Goal: Task Accomplishment & Management: Manage account settings

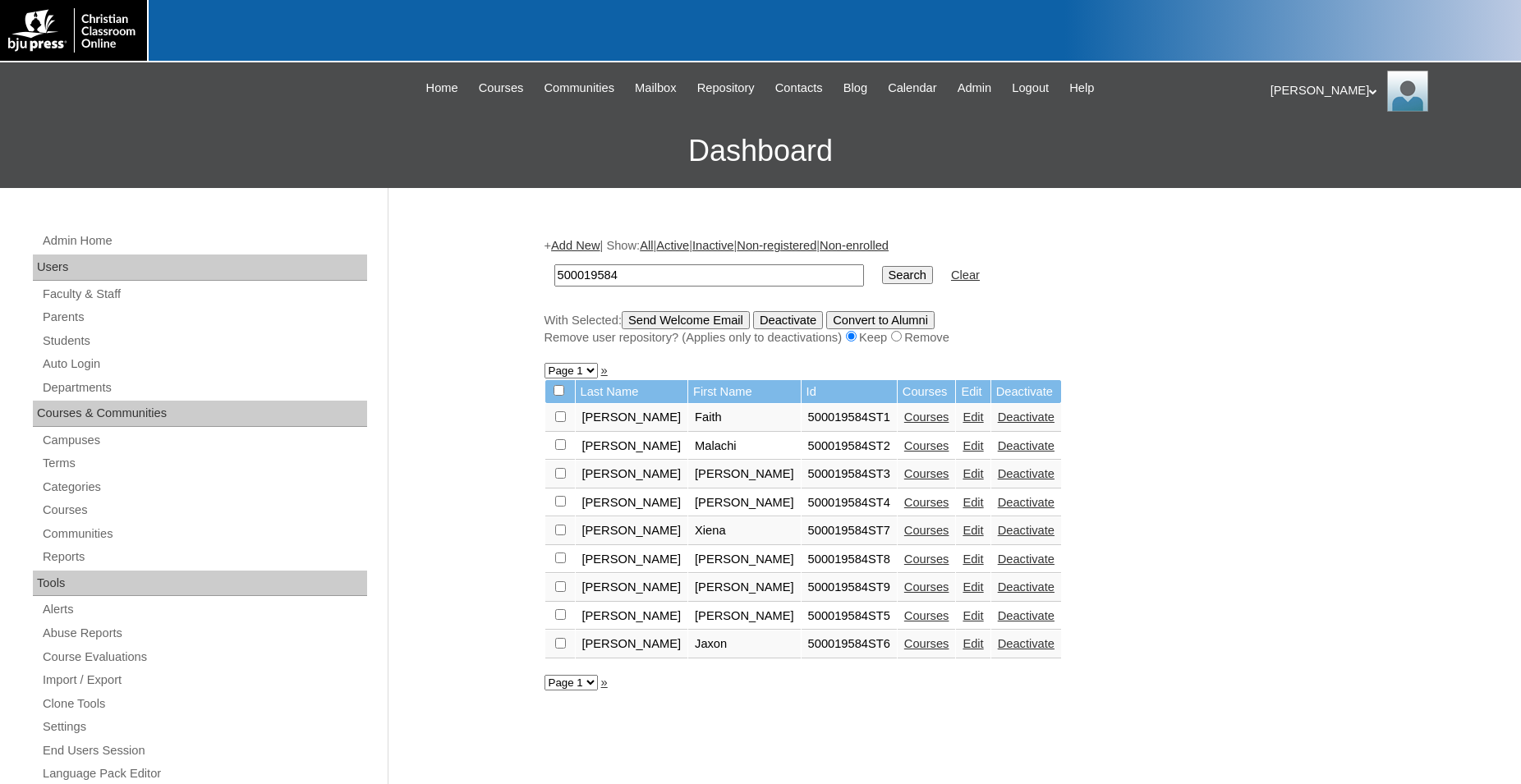
click at [785, 271] on input "500019584" at bounding box center [709, 275] width 309 height 22
type input "5"
type input "702716"
click at [882, 266] on input "Search" at bounding box center [907, 275] width 51 height 18
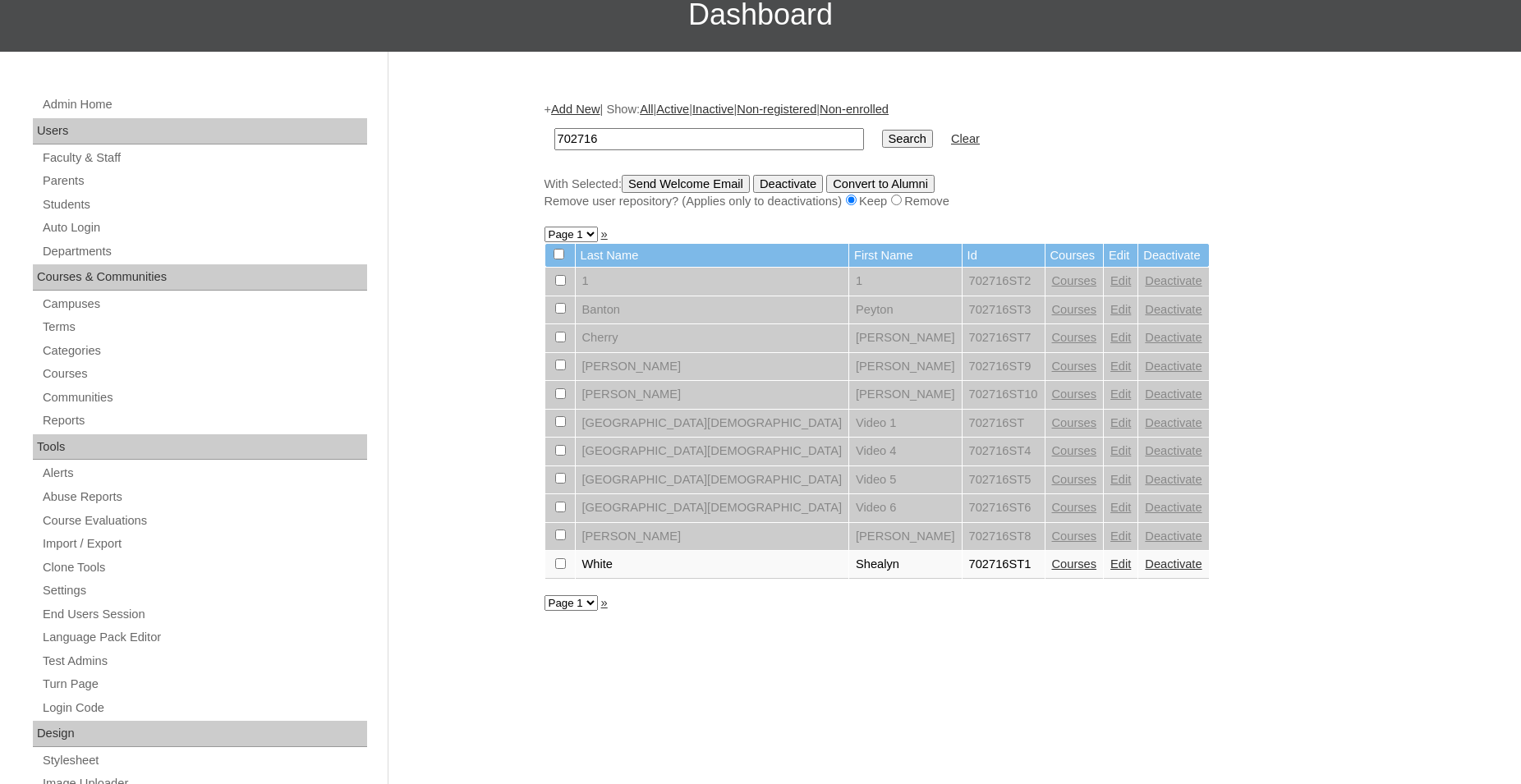
scroll to position [168, 0]
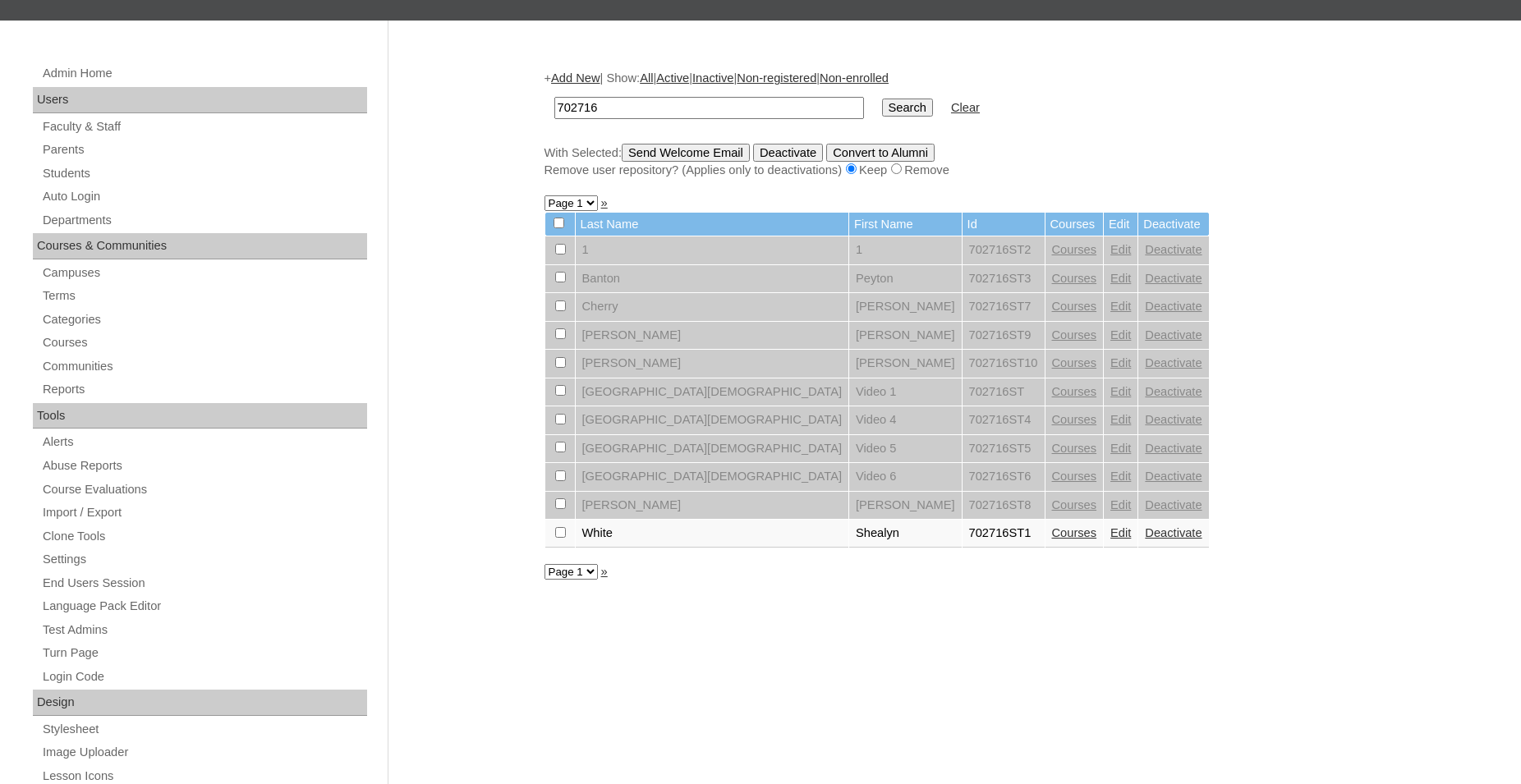
click at [1110, 284] on link "Edit" at bounding box center [1120, 279] width 21 height 13
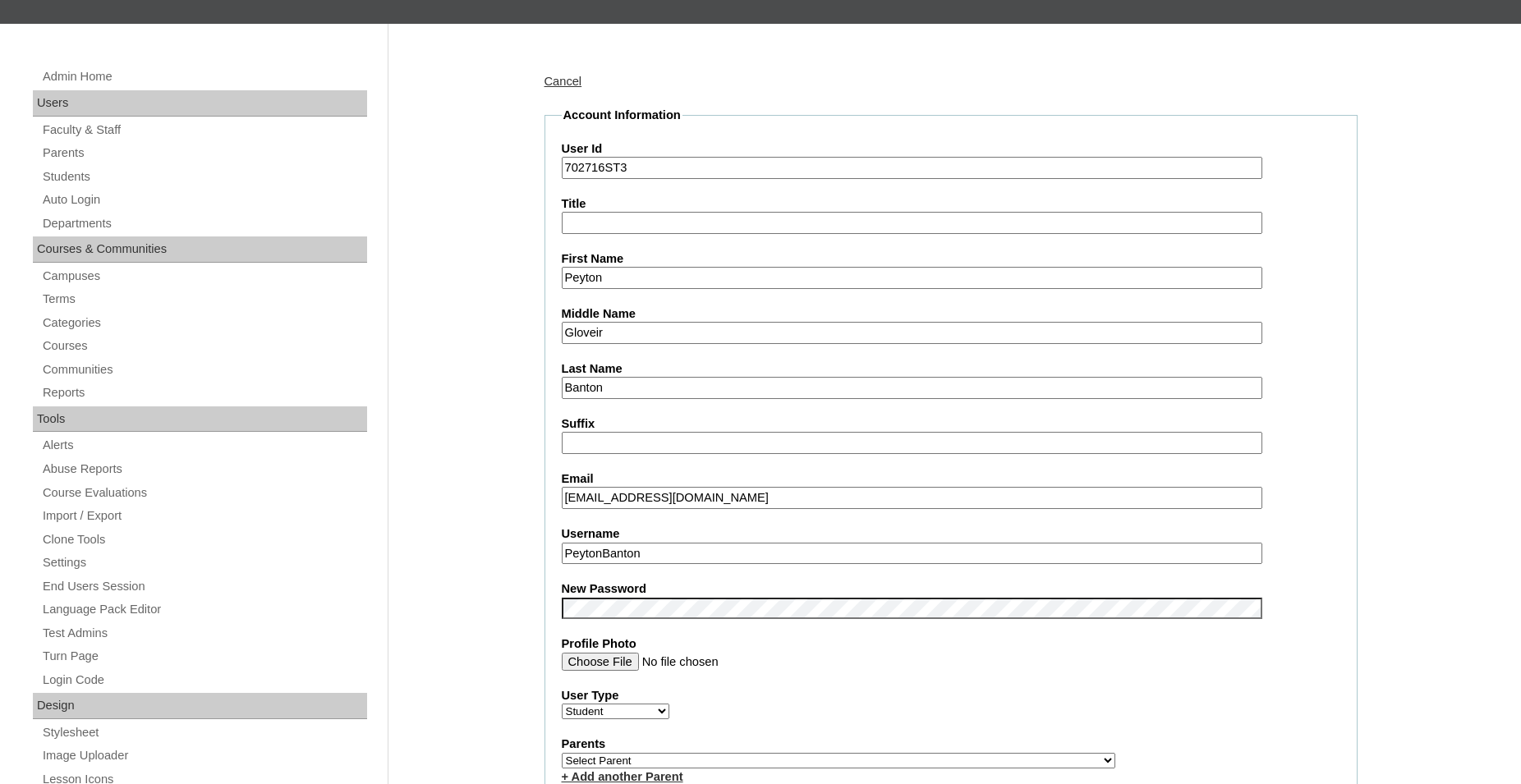
scroll to position [168, 0]
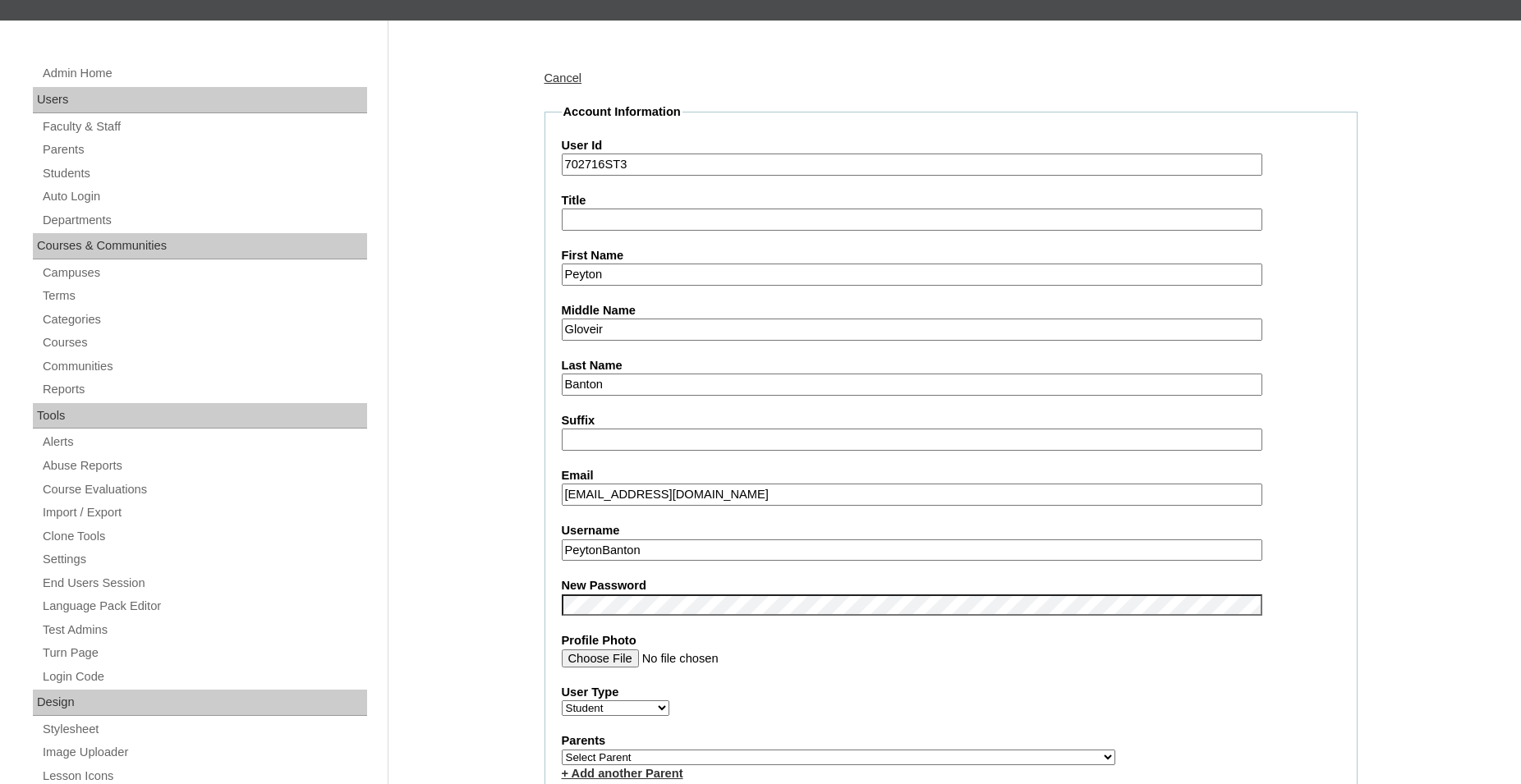
drag, startPoint x: 734, startPoint y: 494, endPoint x: 465, endPoint y: 504, distance: 269.2
type input "p"
type input "peytonbanton2@senecatrailchristianacademy.com"
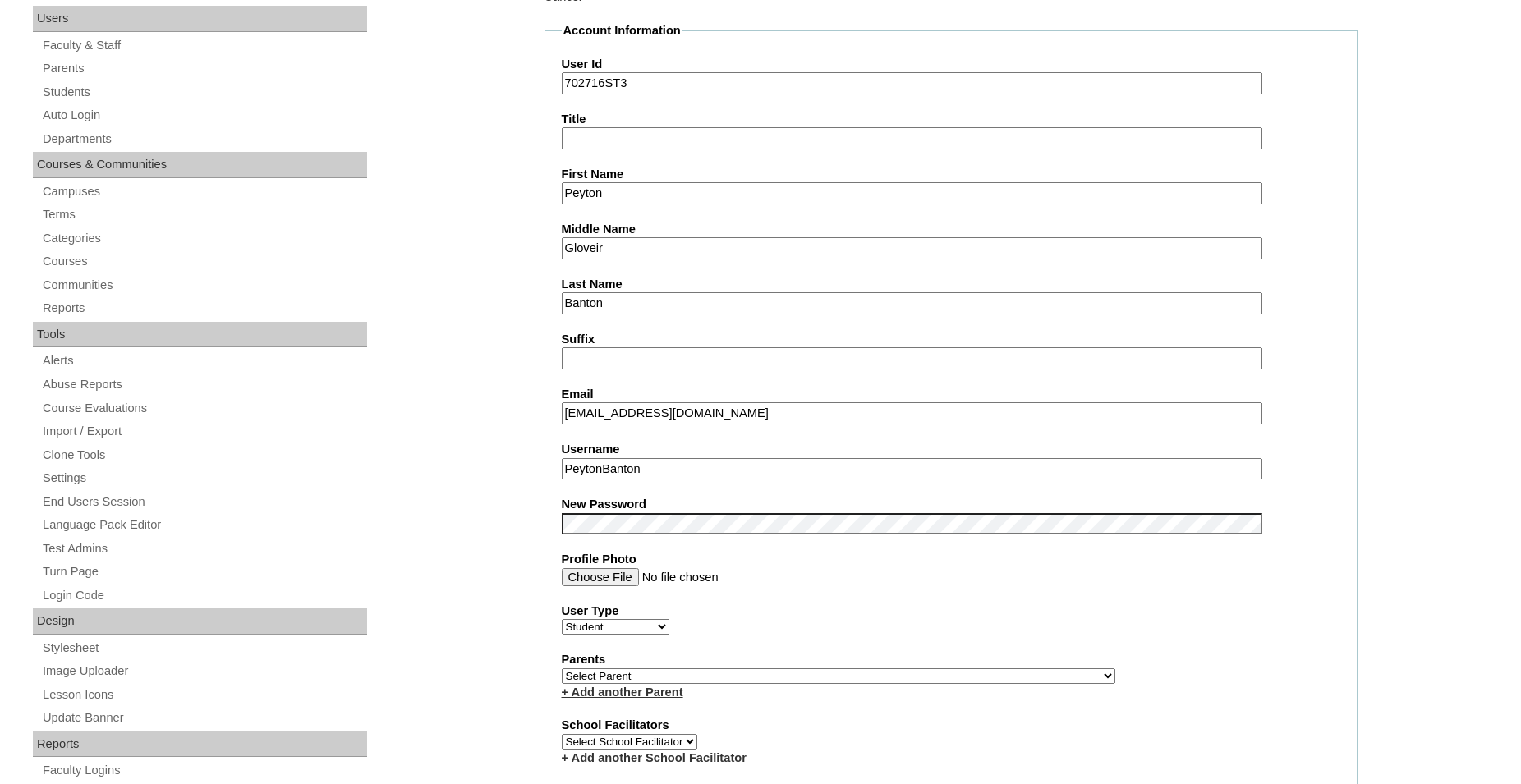
scroll to position [251, 0]
select select "37305"
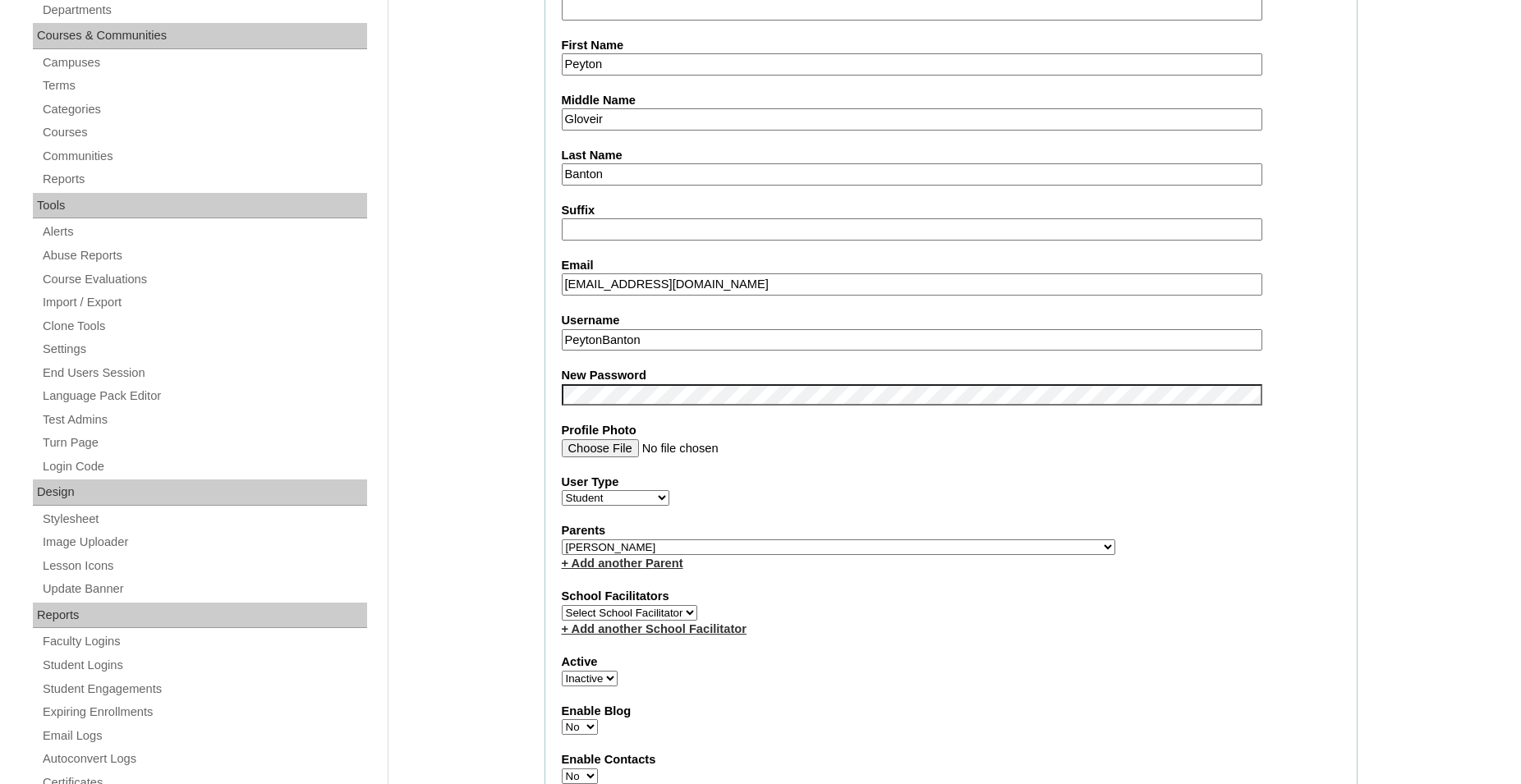
scroll to position [418, 0]
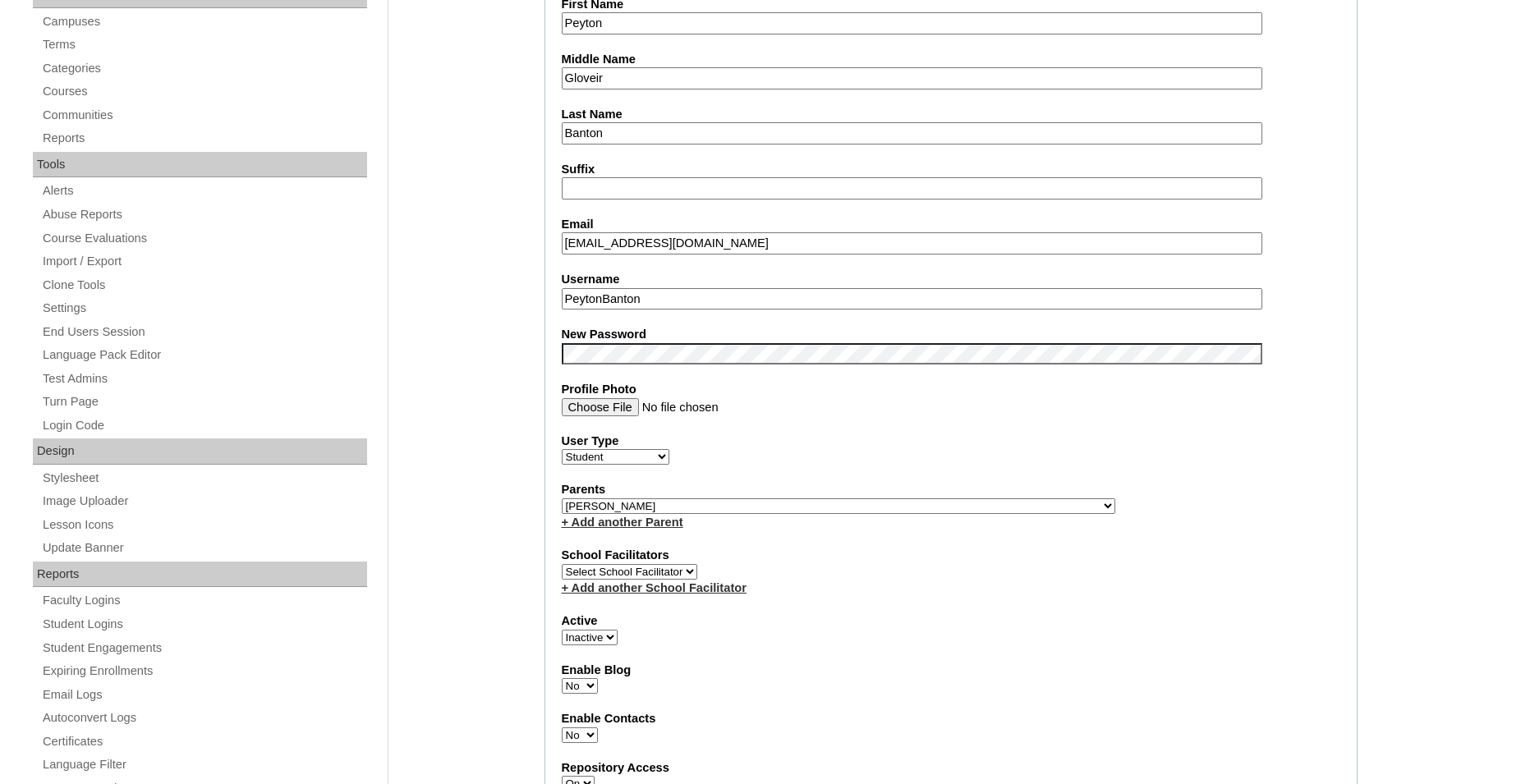
click at [562, 629] on select "Active Inactive" at bounding box center [590, 637] width 56 height 16
select select "1"
click option "Active" at bounding box center [0, 0] width 0 height 0
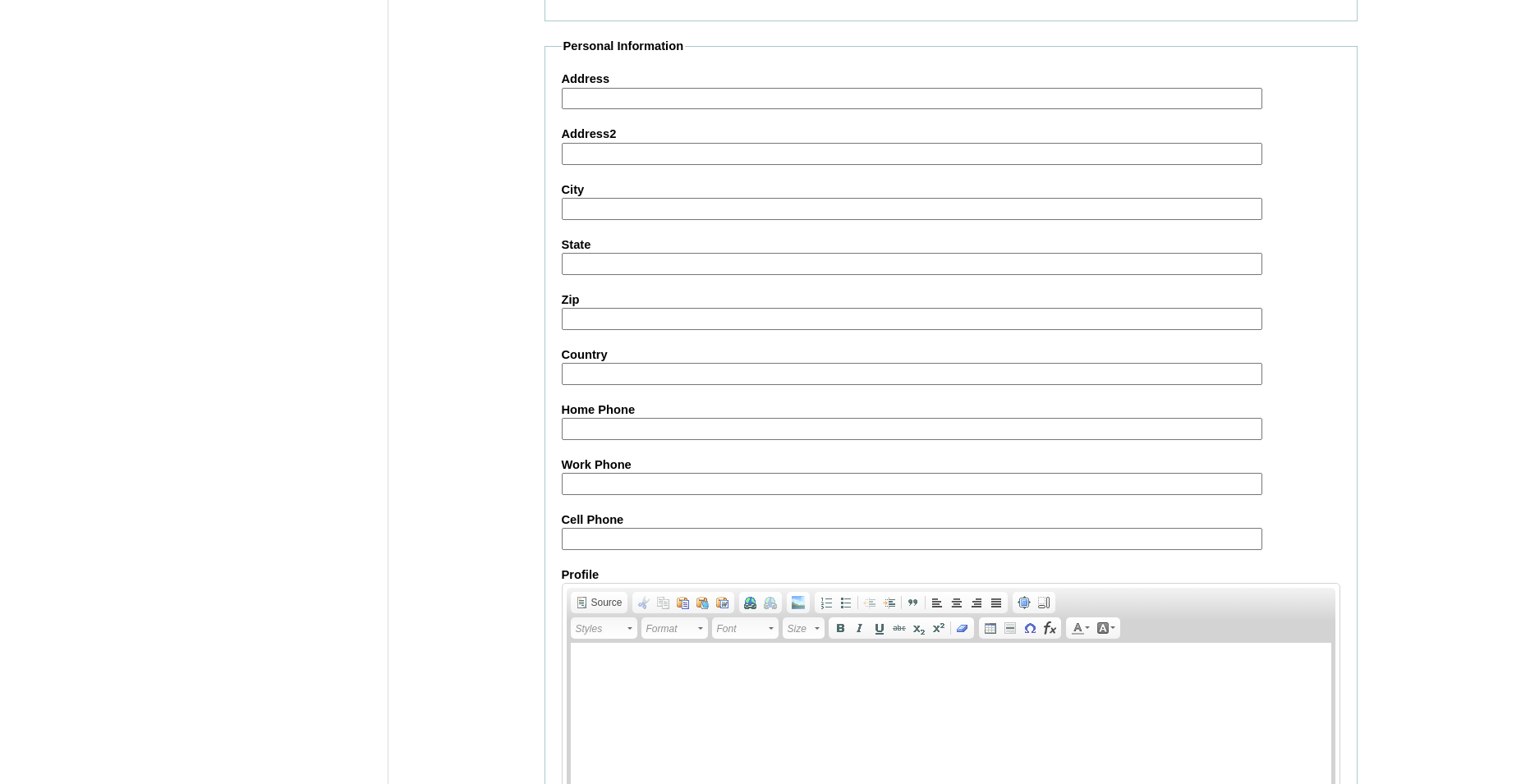
scroll to position [1728, 0]
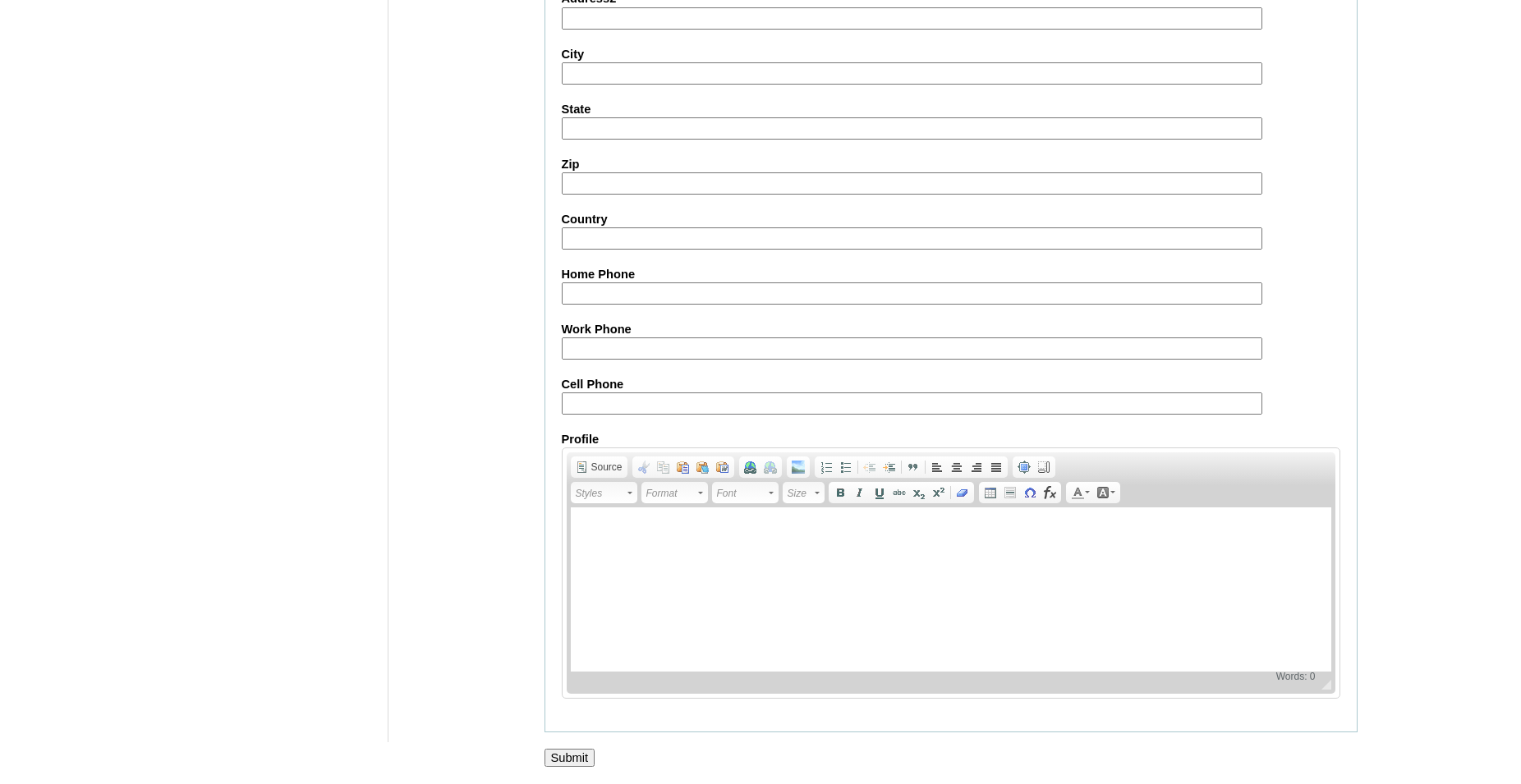
click at [568, 755] on input "Submit" at bounding box center [570, 758] width 51 height 18
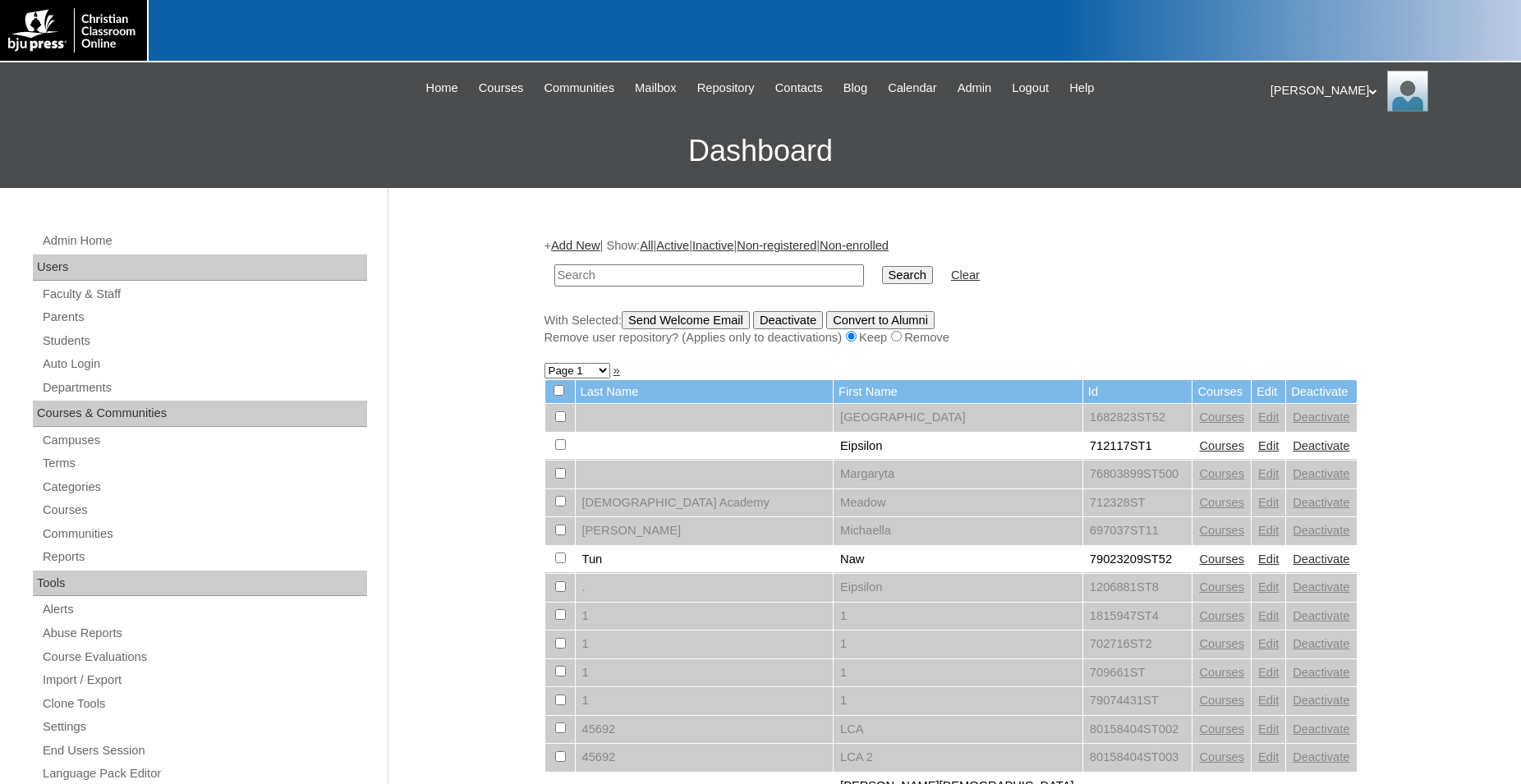
click at [719, 274] on input "text" at bounding box center [709, 275] width 309 height 22
click at [744, 273] on input "text" at bounding box center [709, 275] width 309 height 22
type input "702716"
click at [882, 266] on input "Search" at bounding box center [907, 275] width 51 height 18
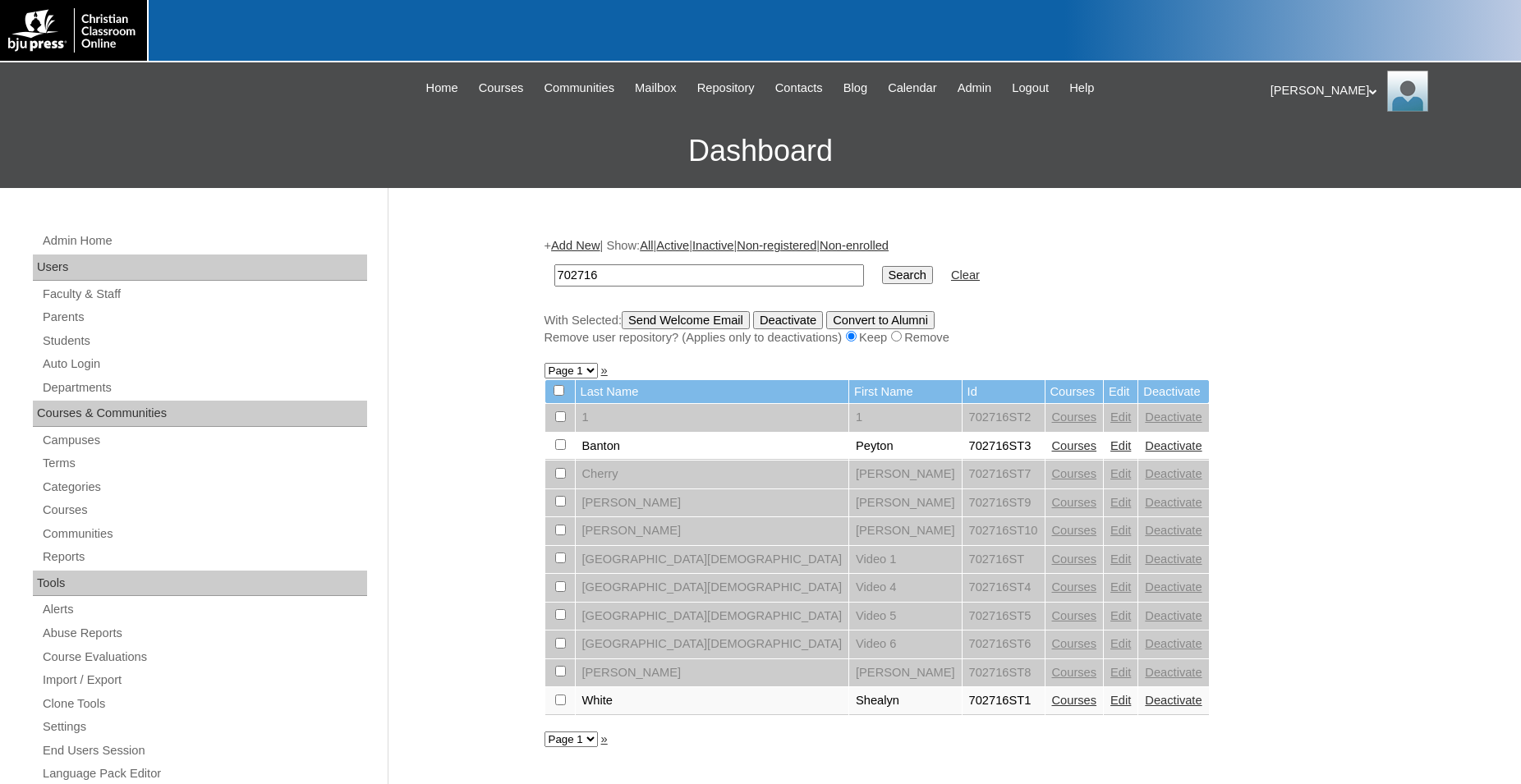
click at [1052, 707] on link "Courses" at bounding box center [1074, 700] width 45 height 13
click at [1052, 452] on link "Courses" at bounding box center [1074, 446] width 45 height 13
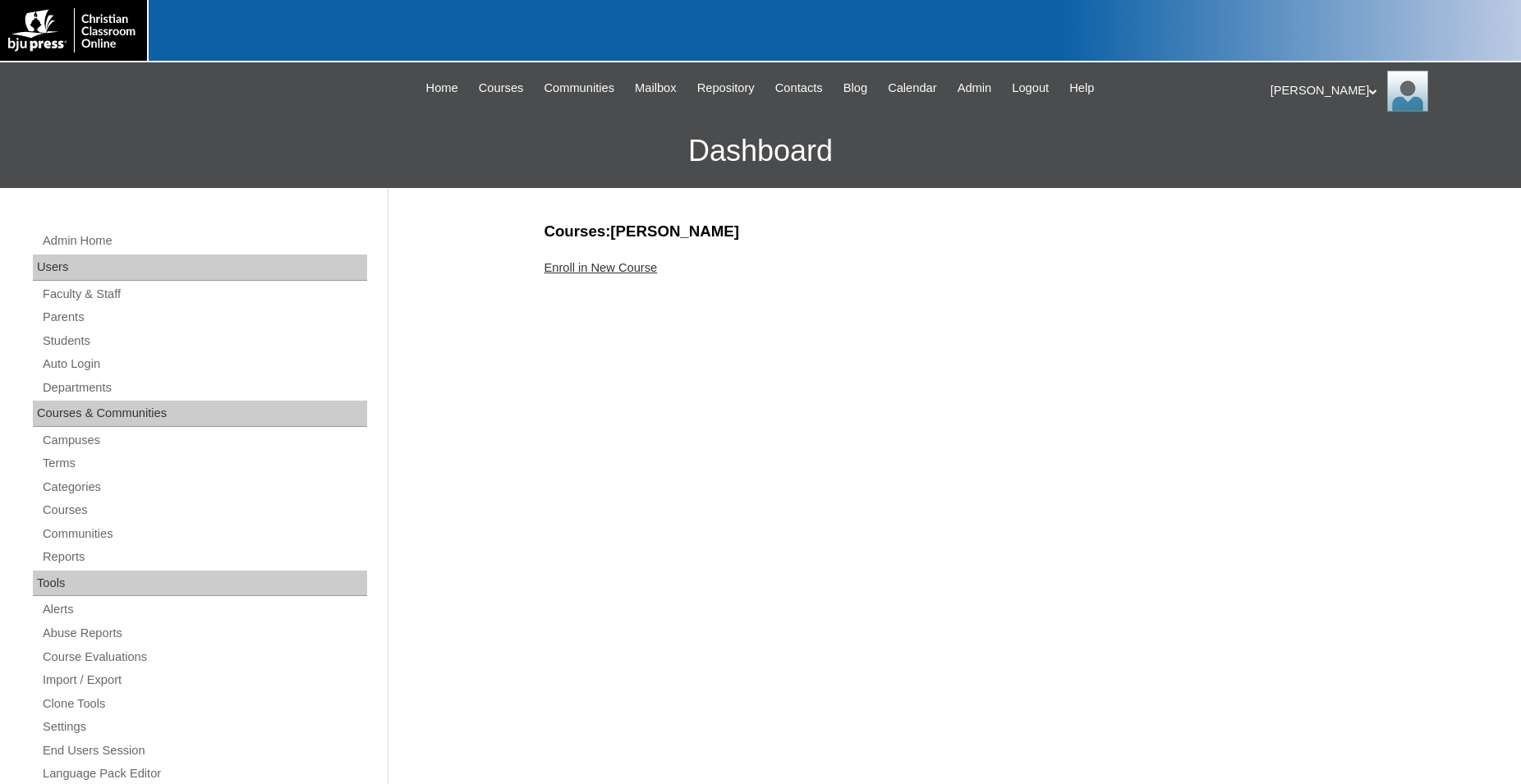
click at [639, 270] on link "Enroll in New Course" at bounding box center [600, 268] width 113 height 13
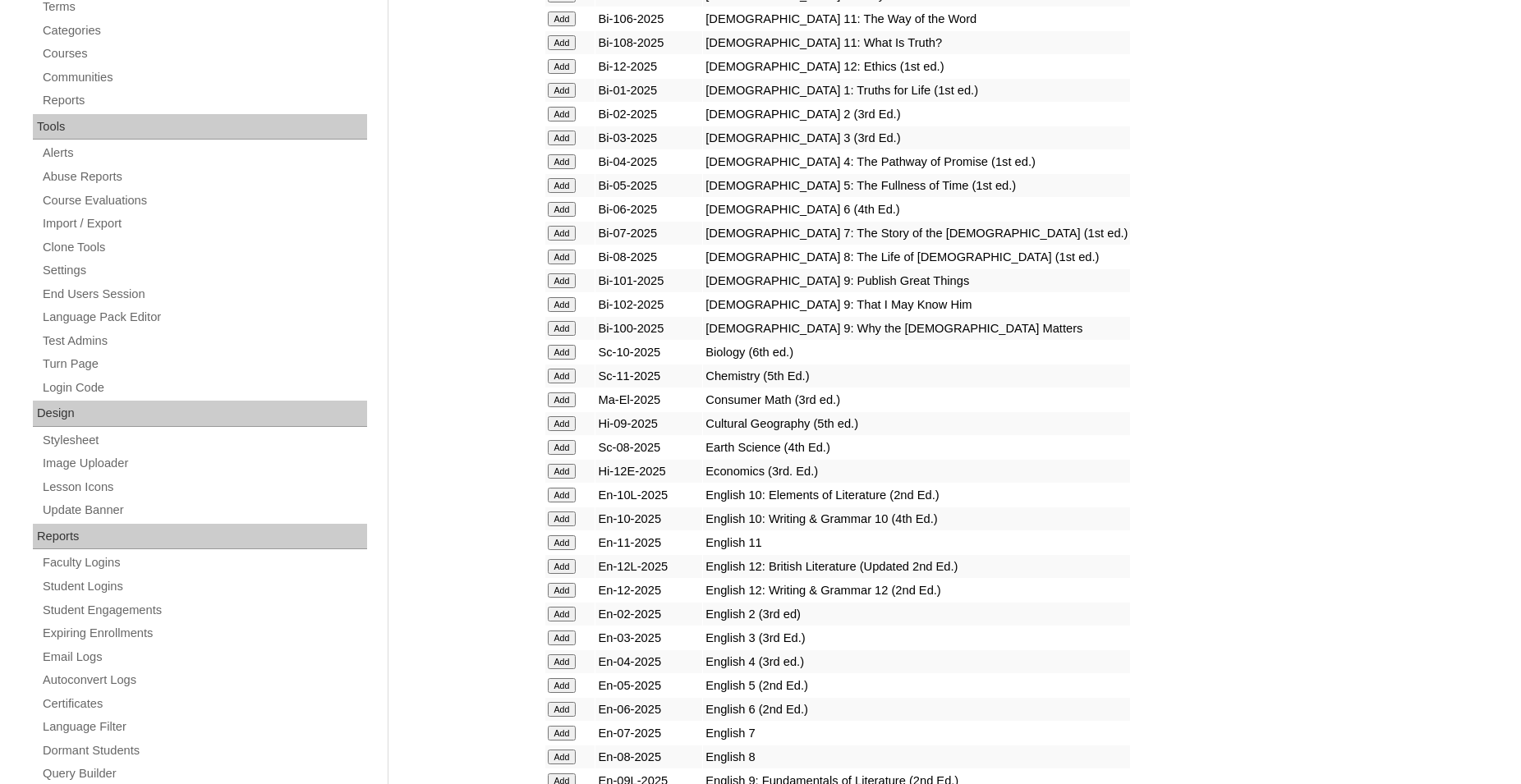
scroll to position [418, 0]
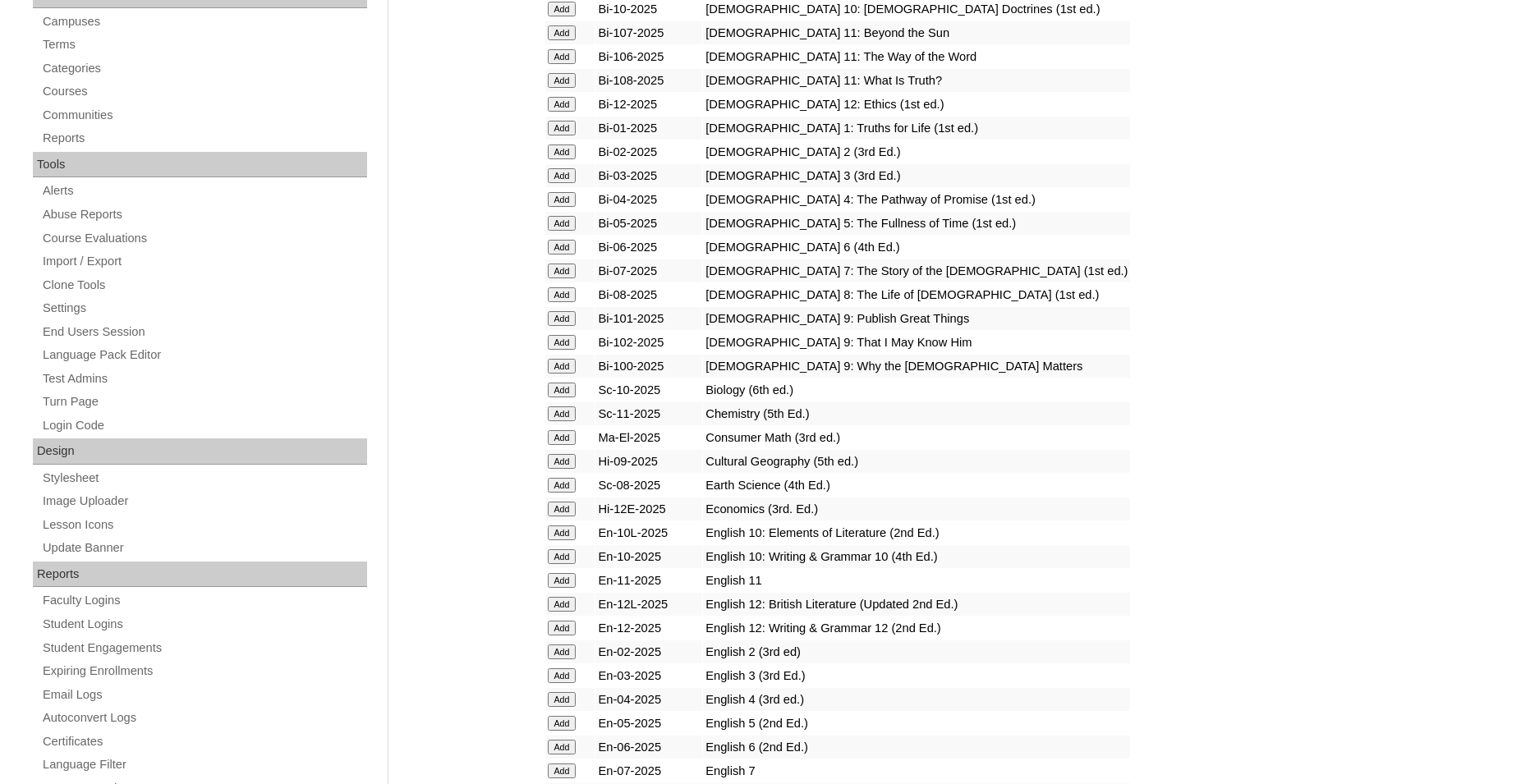
click at [561, 445] on input "Add" at bounding box center [562, 437] width 29 height 15
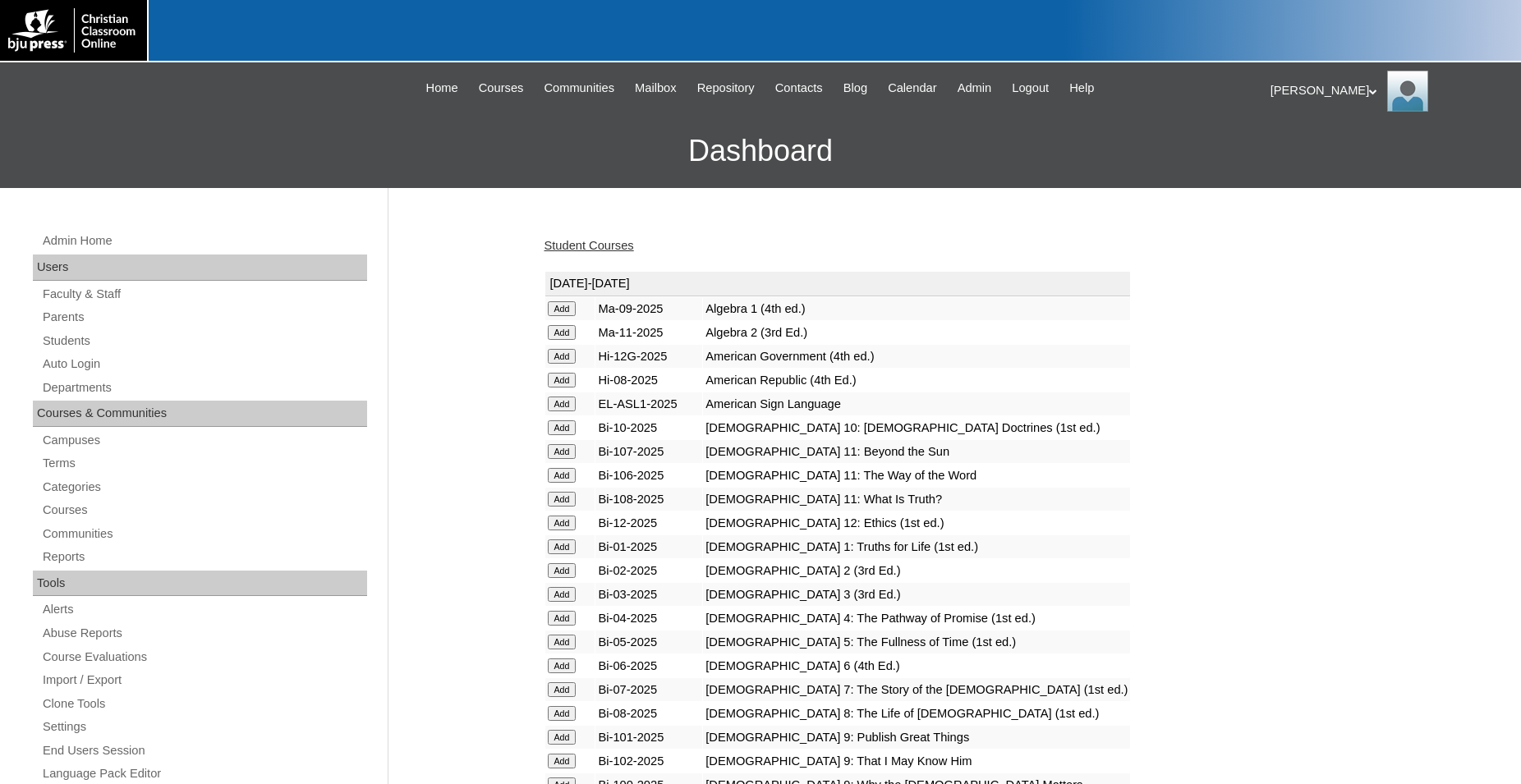
click at [593, 244] on link "Student Courses" at bounding box center [589, 246] width 89 height 13
click at [82, 342] on link "Students" at bounding box center [204, 341] width 326 height 21
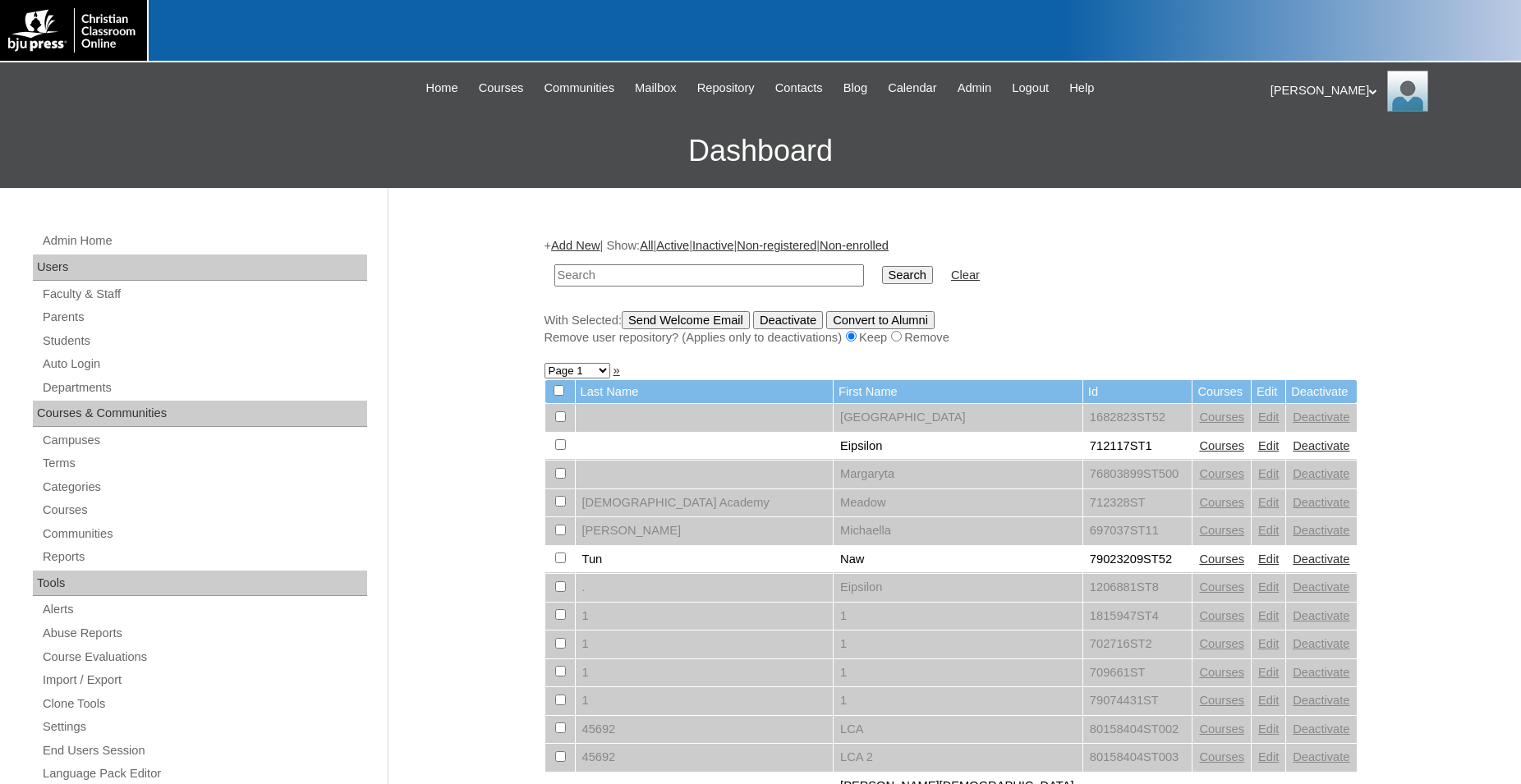
click at [658, 280] on input "text" at bounding box center [709, 275] width 309 height 22
type input "702716"
click at [882, 266] on input "Search" at bounding box center [907, 275] width 51 height 18
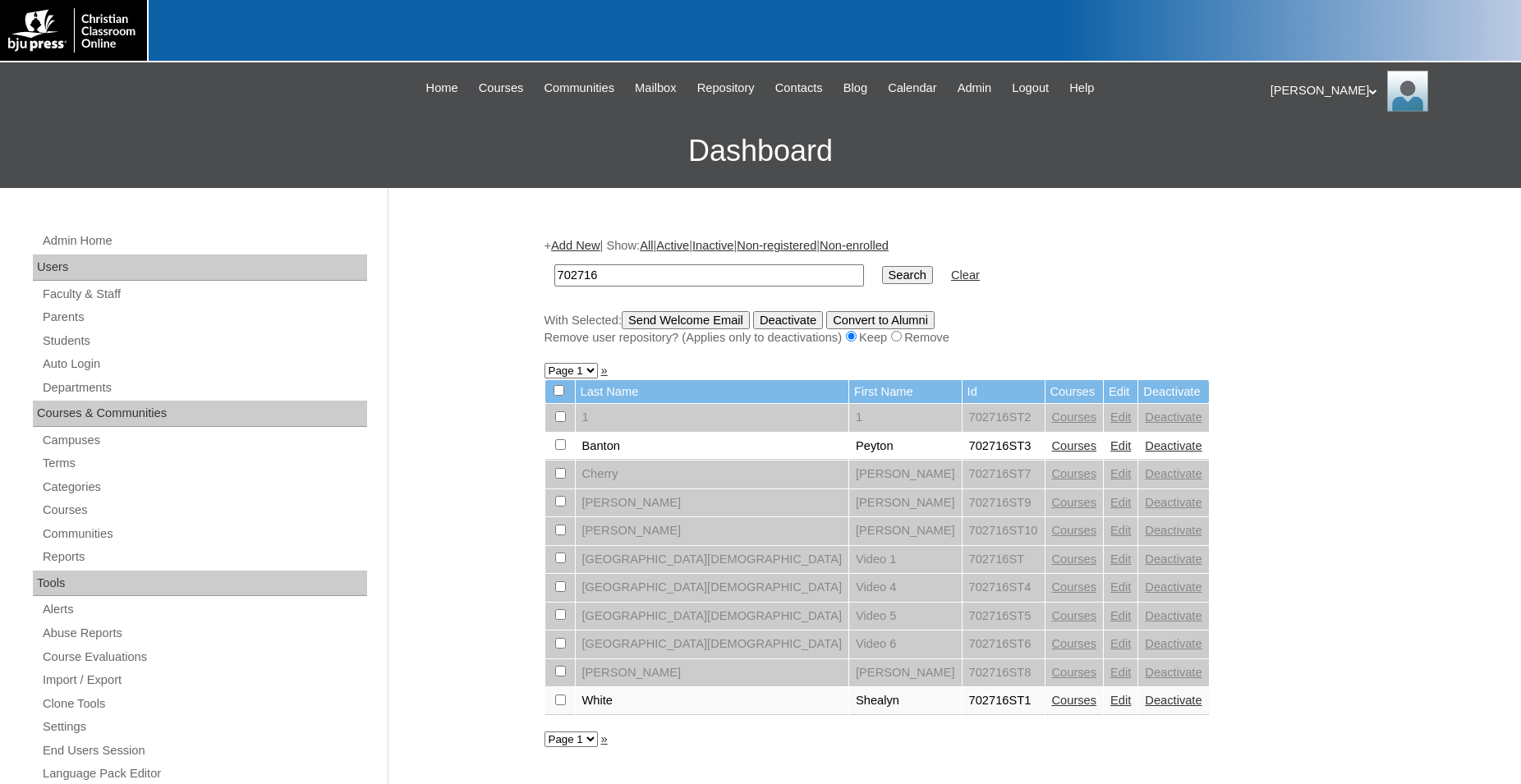
click at [565, 450] on input "checkbox" at bounding box center [560, 444] width 11 height 11
checkbox input "true"
click at [708, 318] on input "Send Welcome Email" at bounding box center [686, 320] width 128 height 18
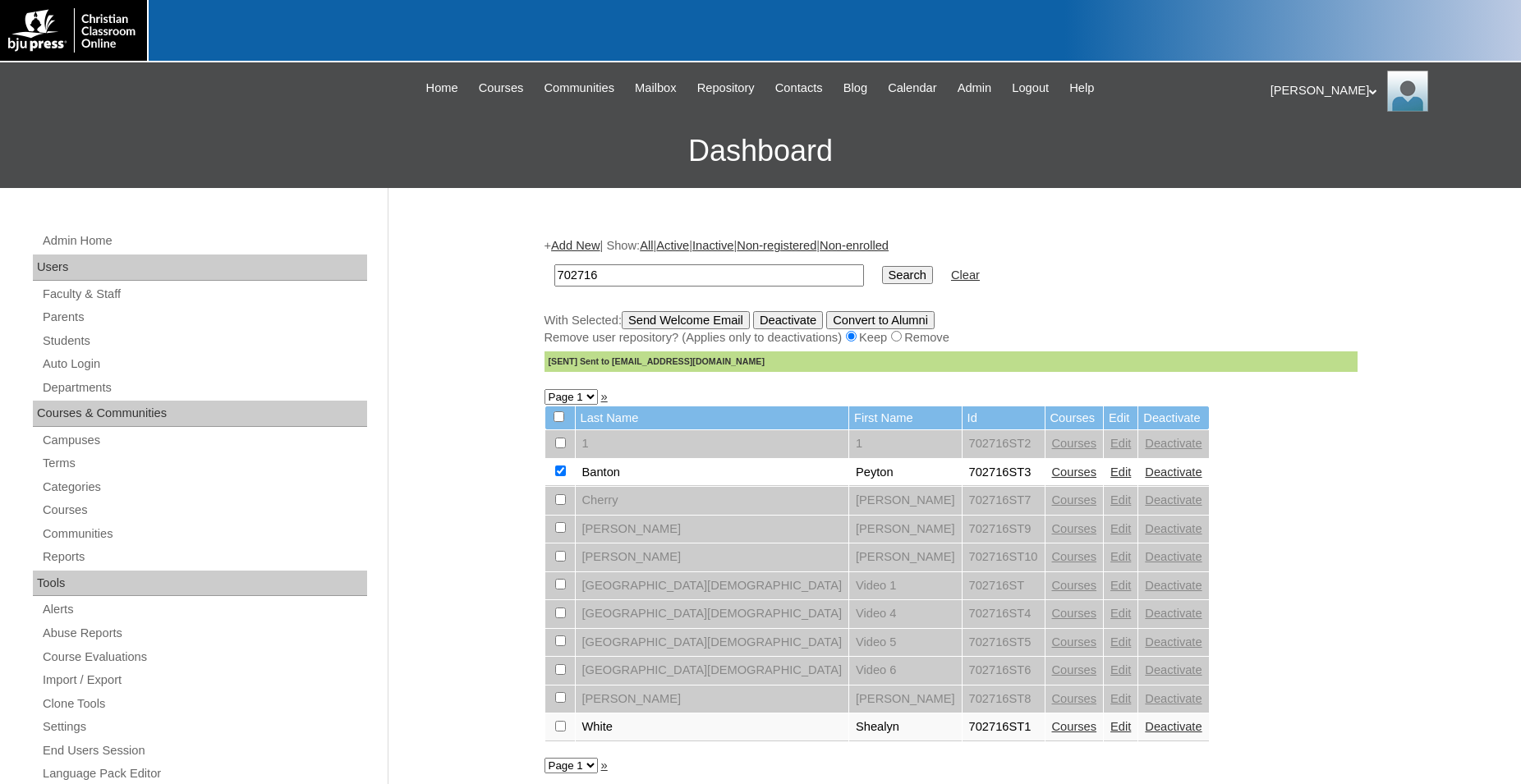
drag, startPoint x: 678, startPoint y: 281, endPoint x: 468, endPoint y: 280, distance: 210.0
click at [554, 280] on input "702716" at bounding box center [709, 275] width 309 height 22
type input "708162"
click at [882, 266] on input "Search" at bounding box center [907, 275] width 51 height 18
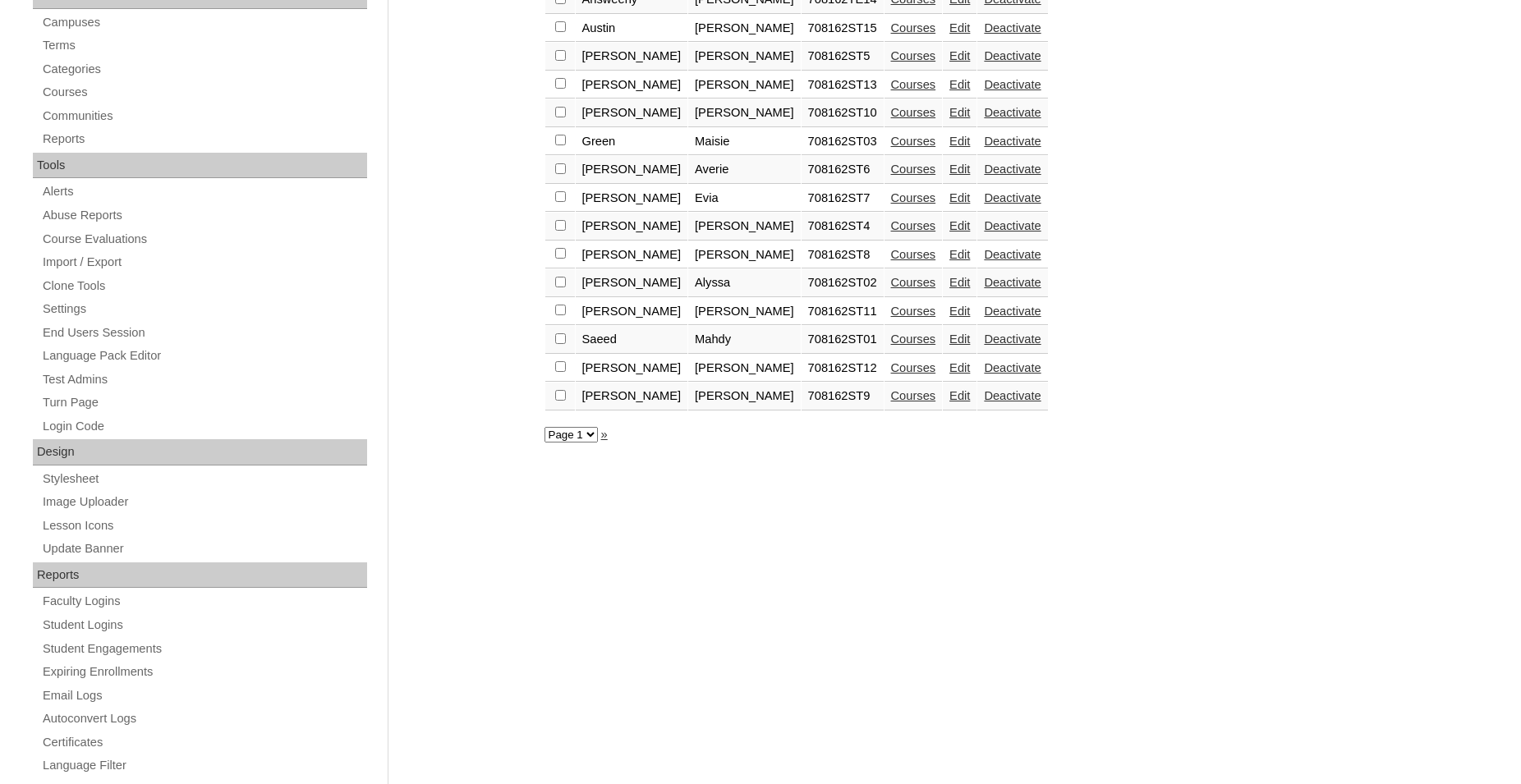
scroll to position [418, 0]
click at [949, 401] on link "Edit" at bounding box center [959, 395] width 21 height 13
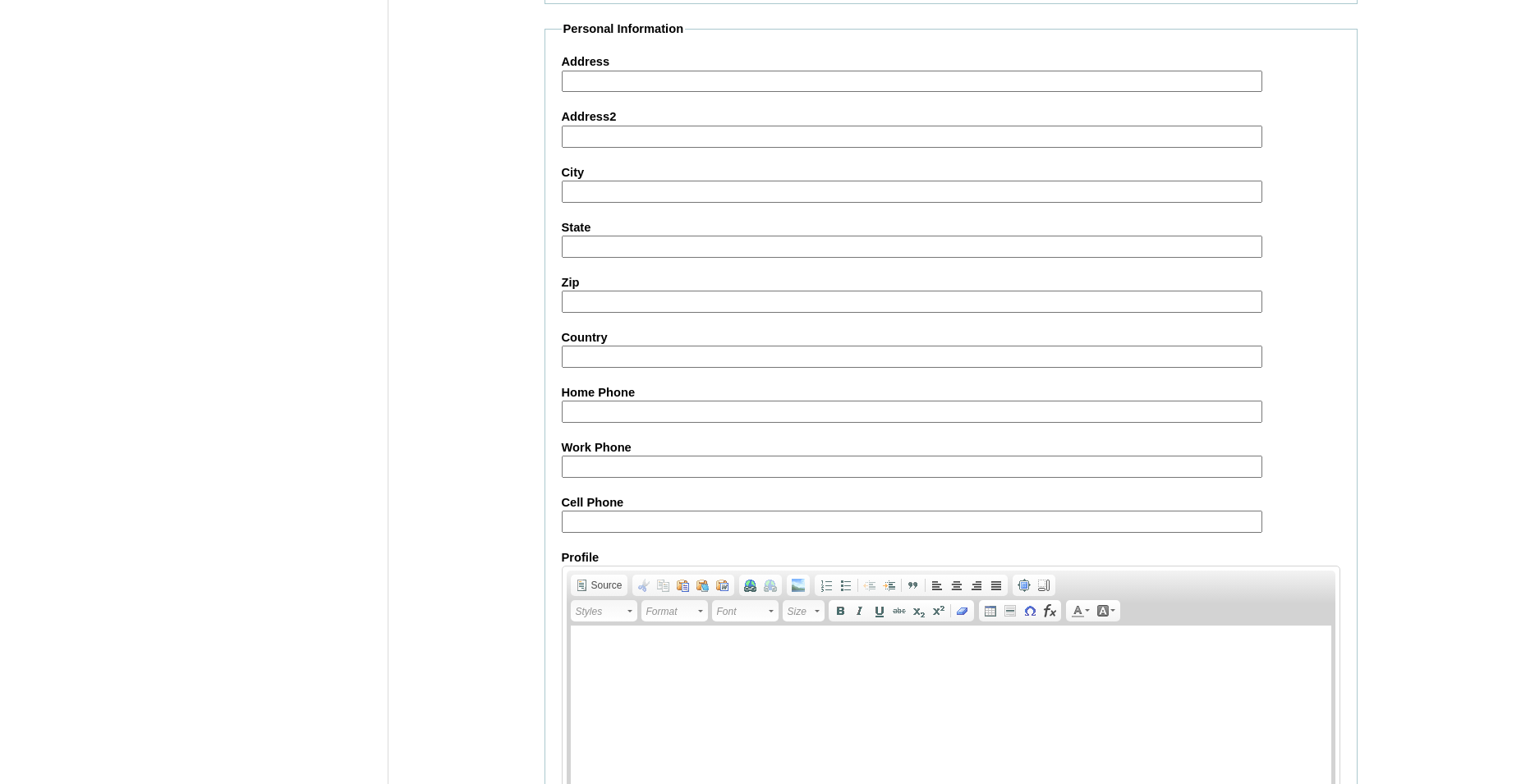
scroll to position [1747, 0]
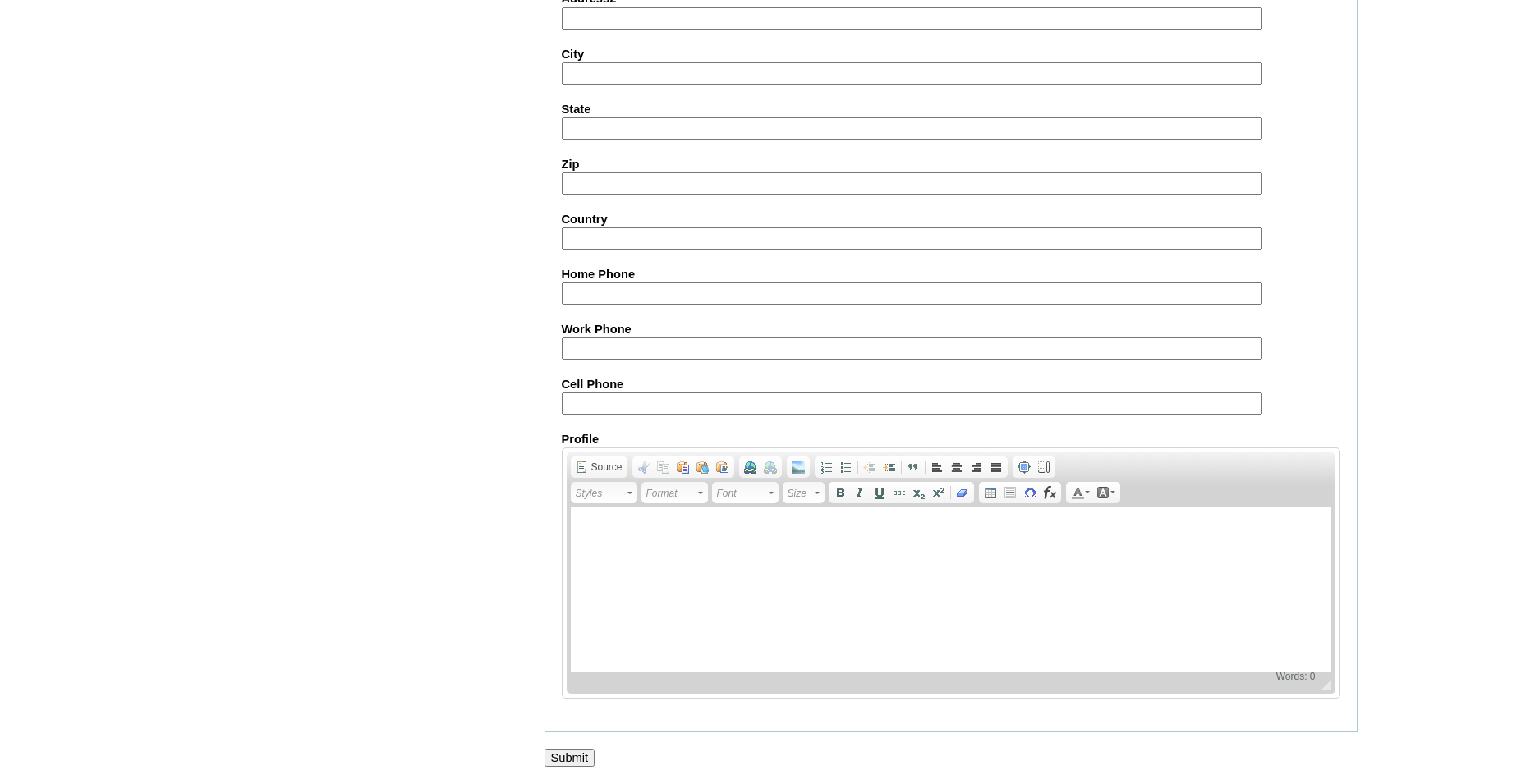
click at [584, 756] on input "Submit" at bounding box center [570, 758] width 51 height 18
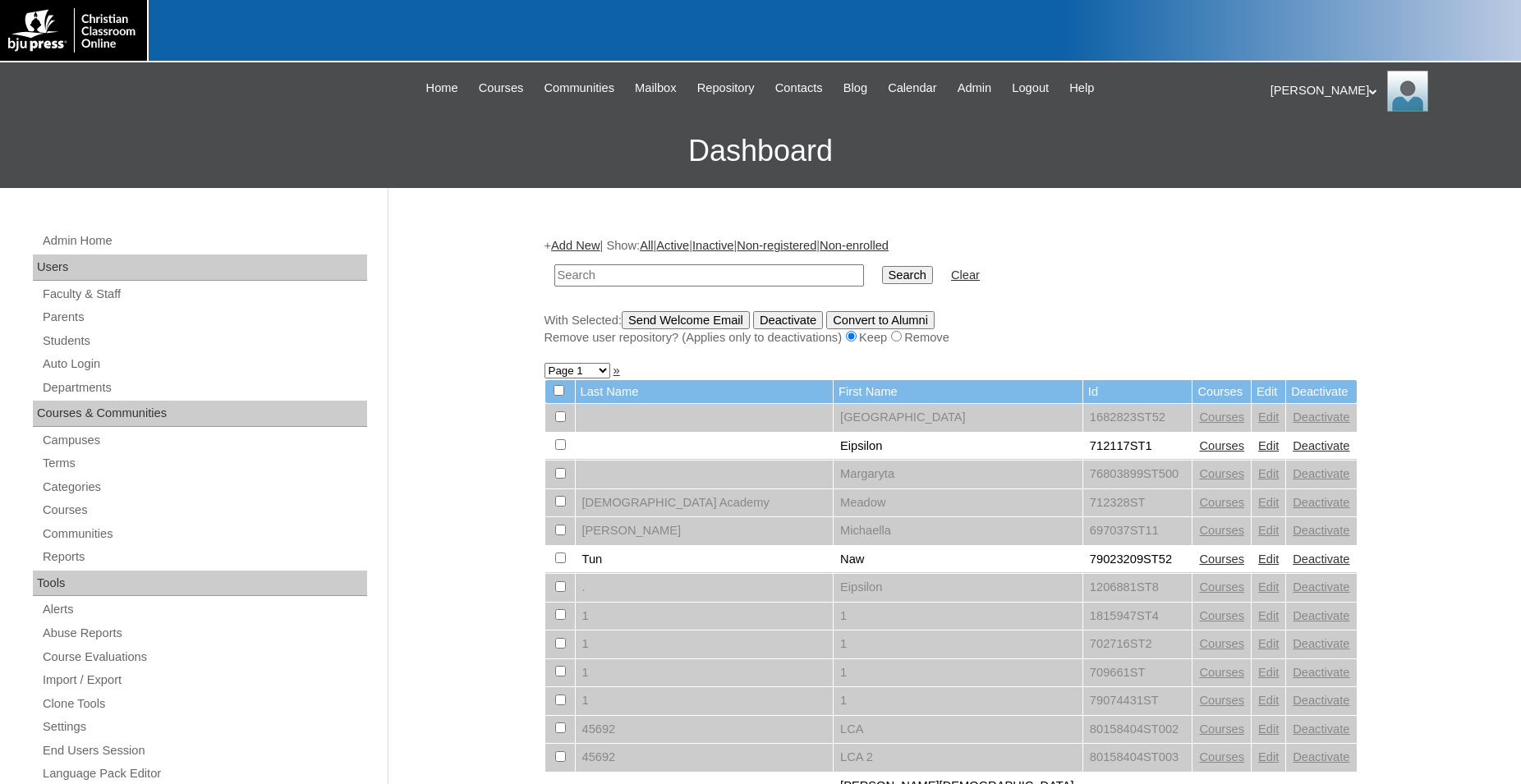
click at [683, 282] on input "text" at bounding box center [709, 275] width 309 height 22
type input "708162"
click at [882, 266] on input "Search" at bounding box center [907, 275] width 51 height 18
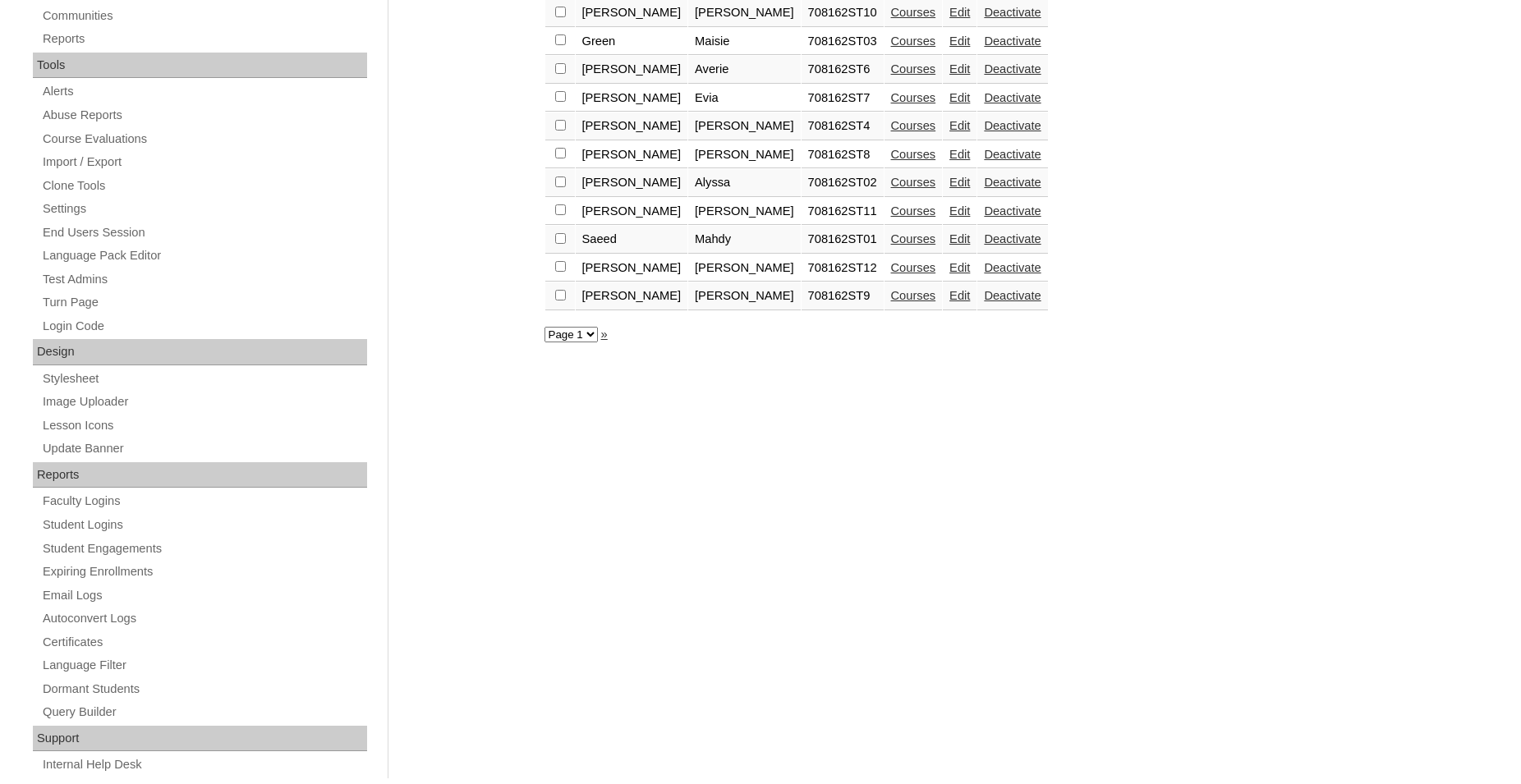
scroll to position [554, 0]
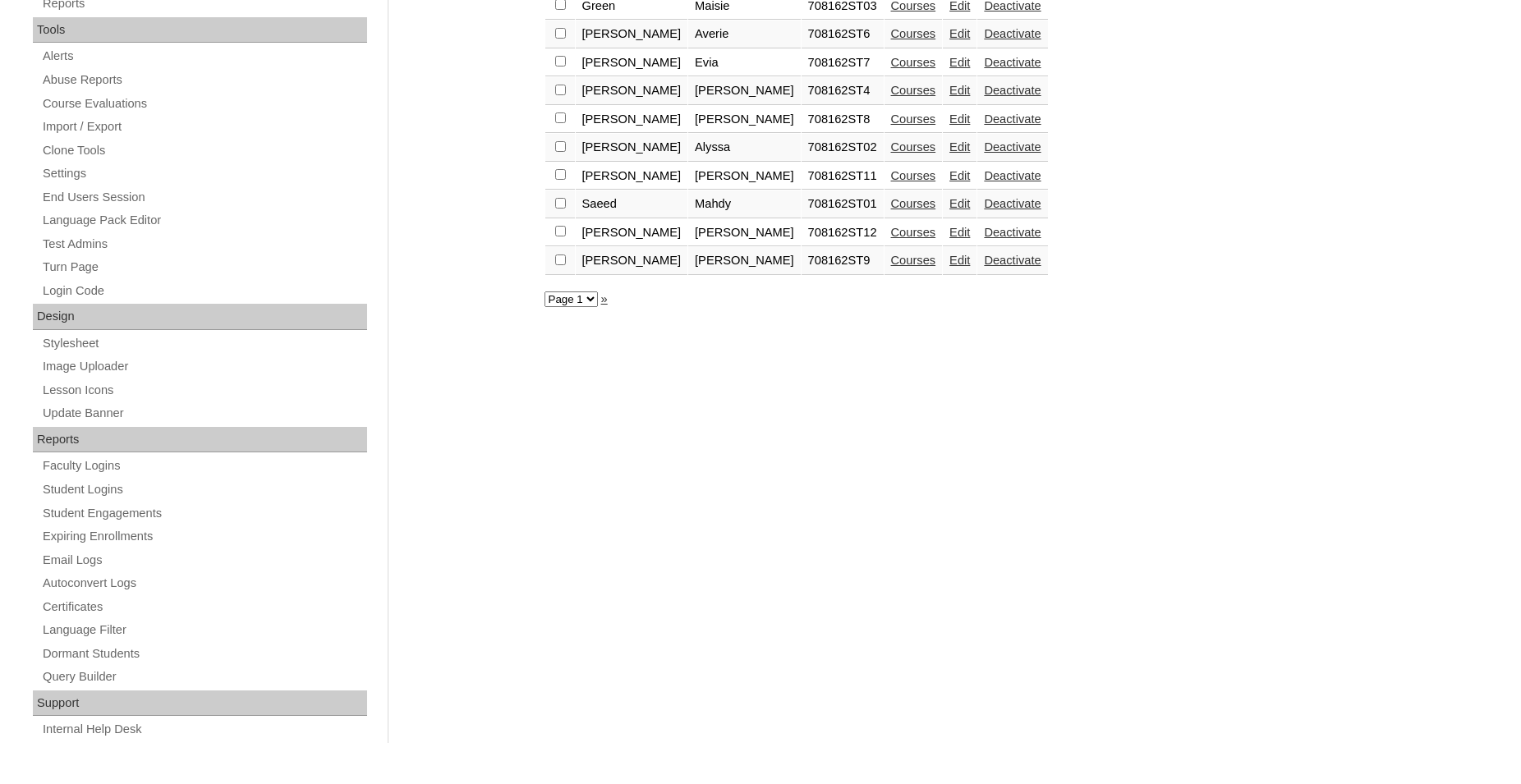
click at [949, 267] on link "Edit" at bounding box center [959, 261] width 21 height 13
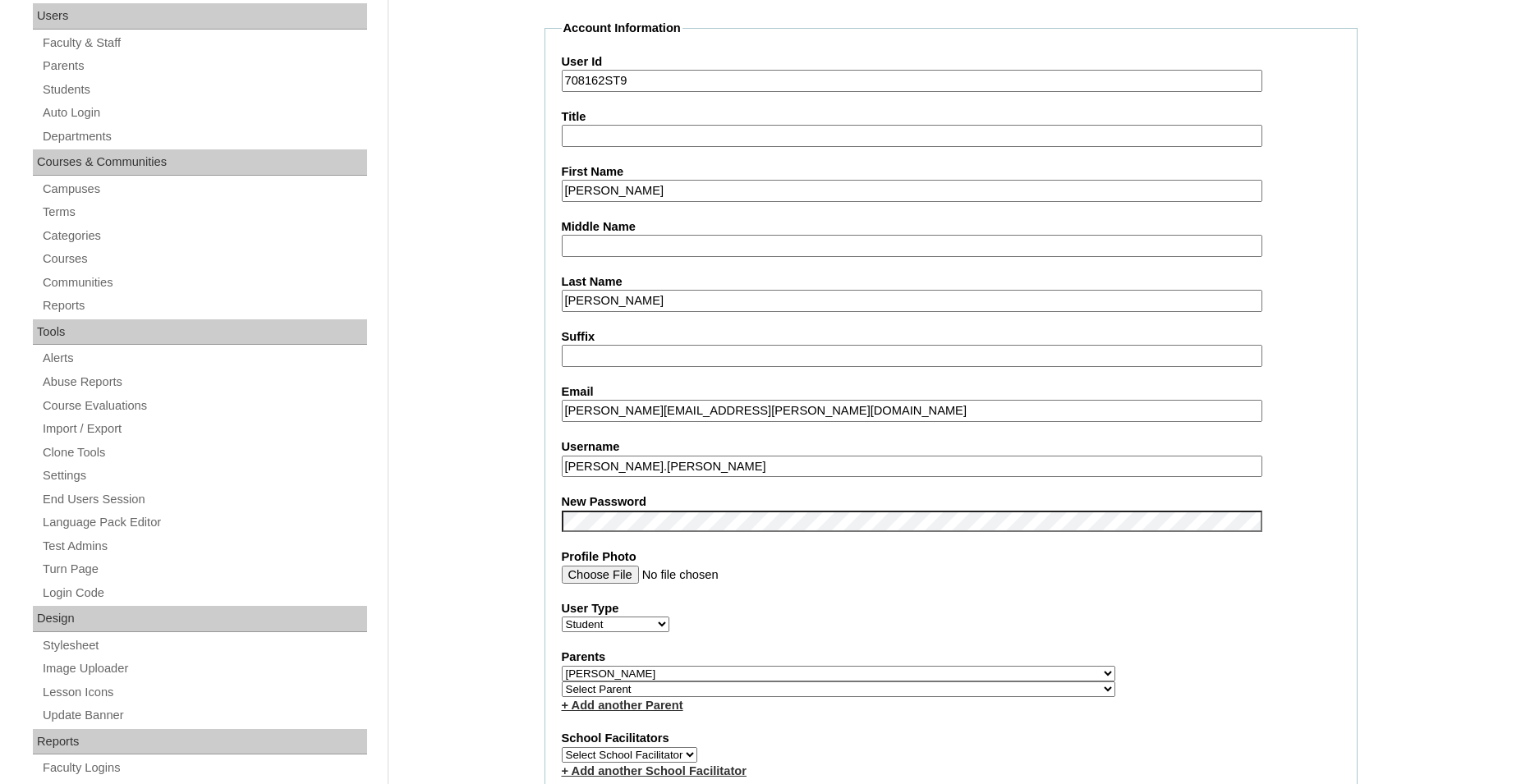
scroll to position [418, 0]
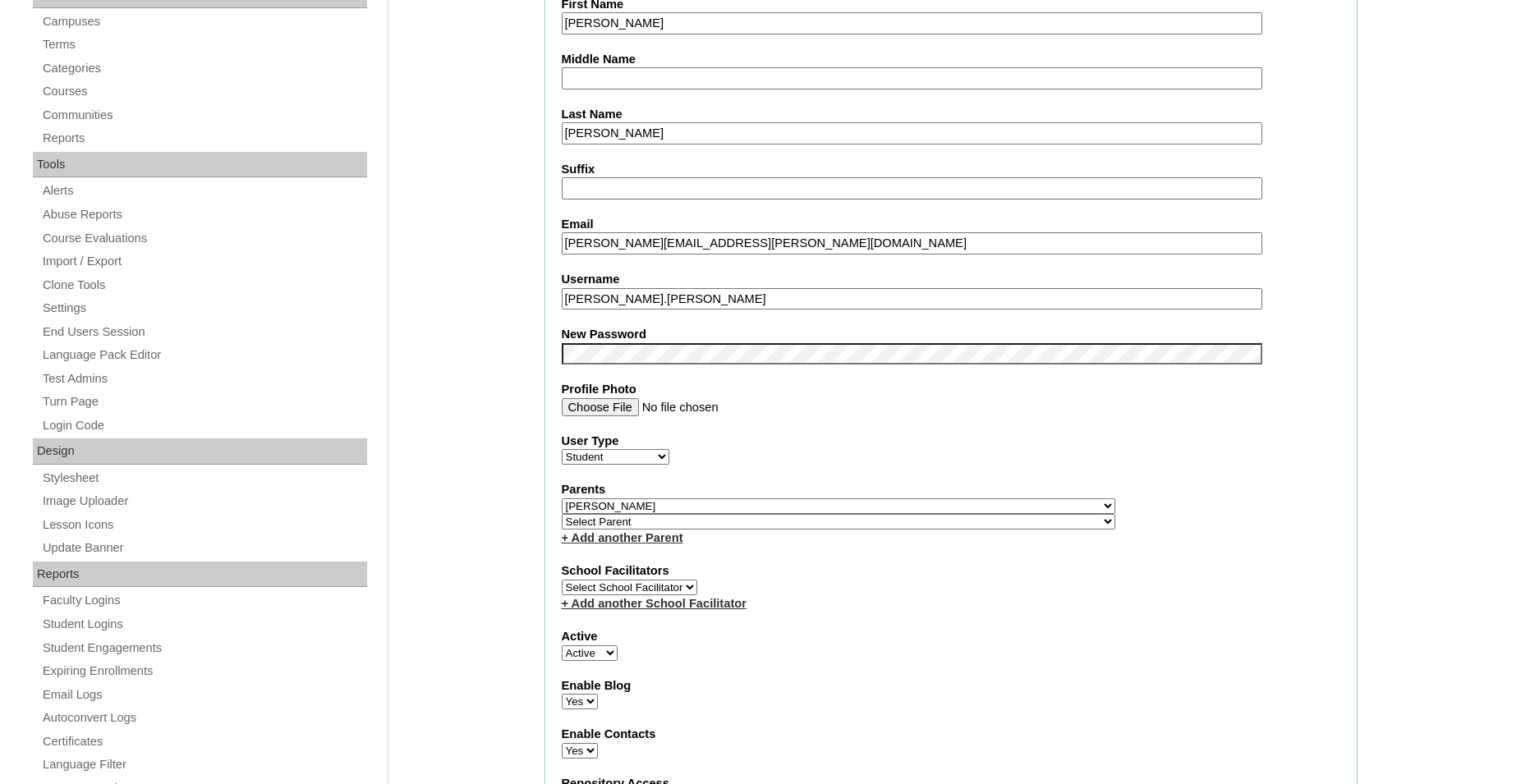
drag, startPoint x: 636, startPoint y: 304, endPoint x: 519, endPoint y: 307, distance: 117.0
click at [562, 304] on input "[PERSON_NAME].[PERSON_NAME]" at bounding box center [911, 299] width 701 height 22
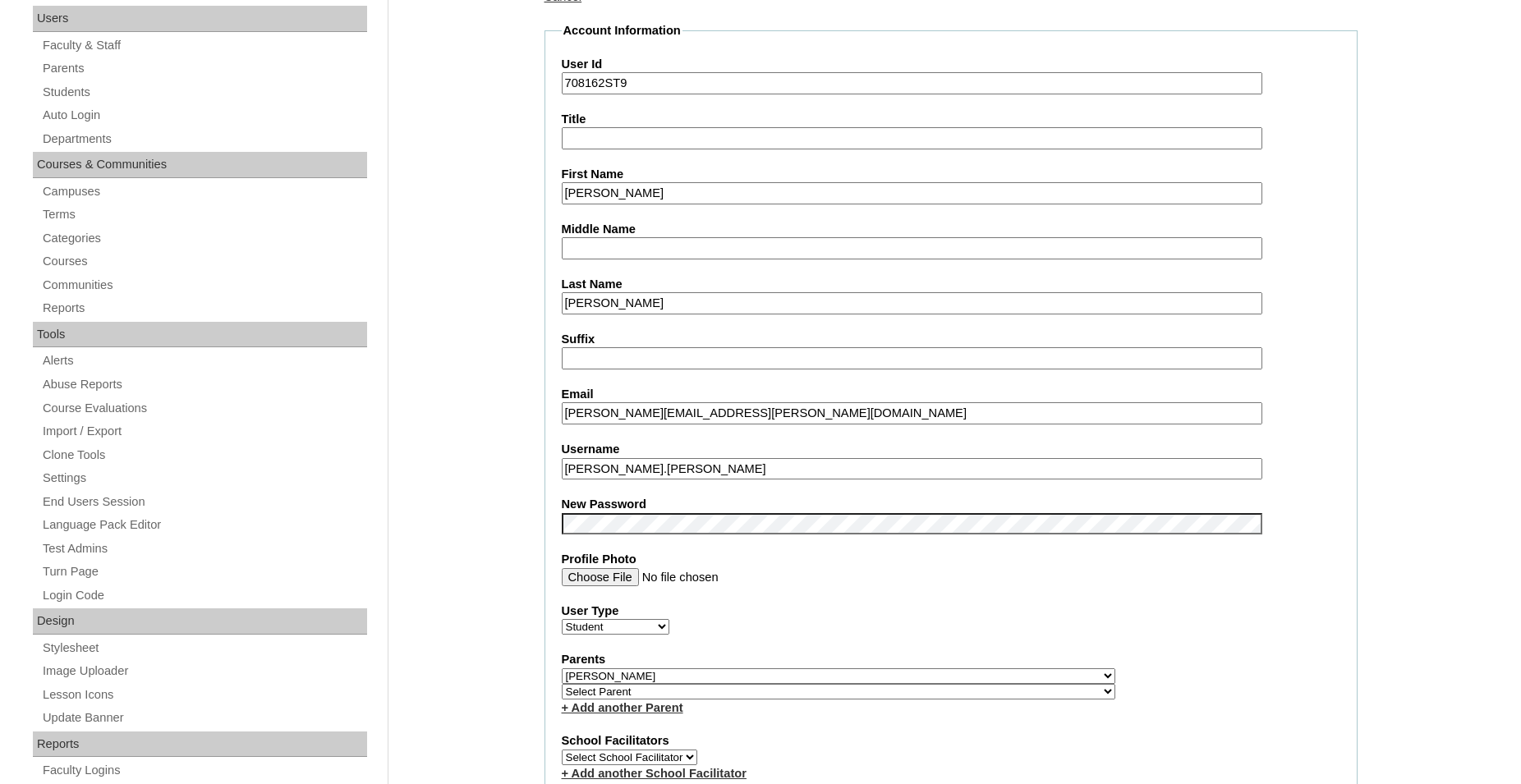
scroll to position [0, 0]
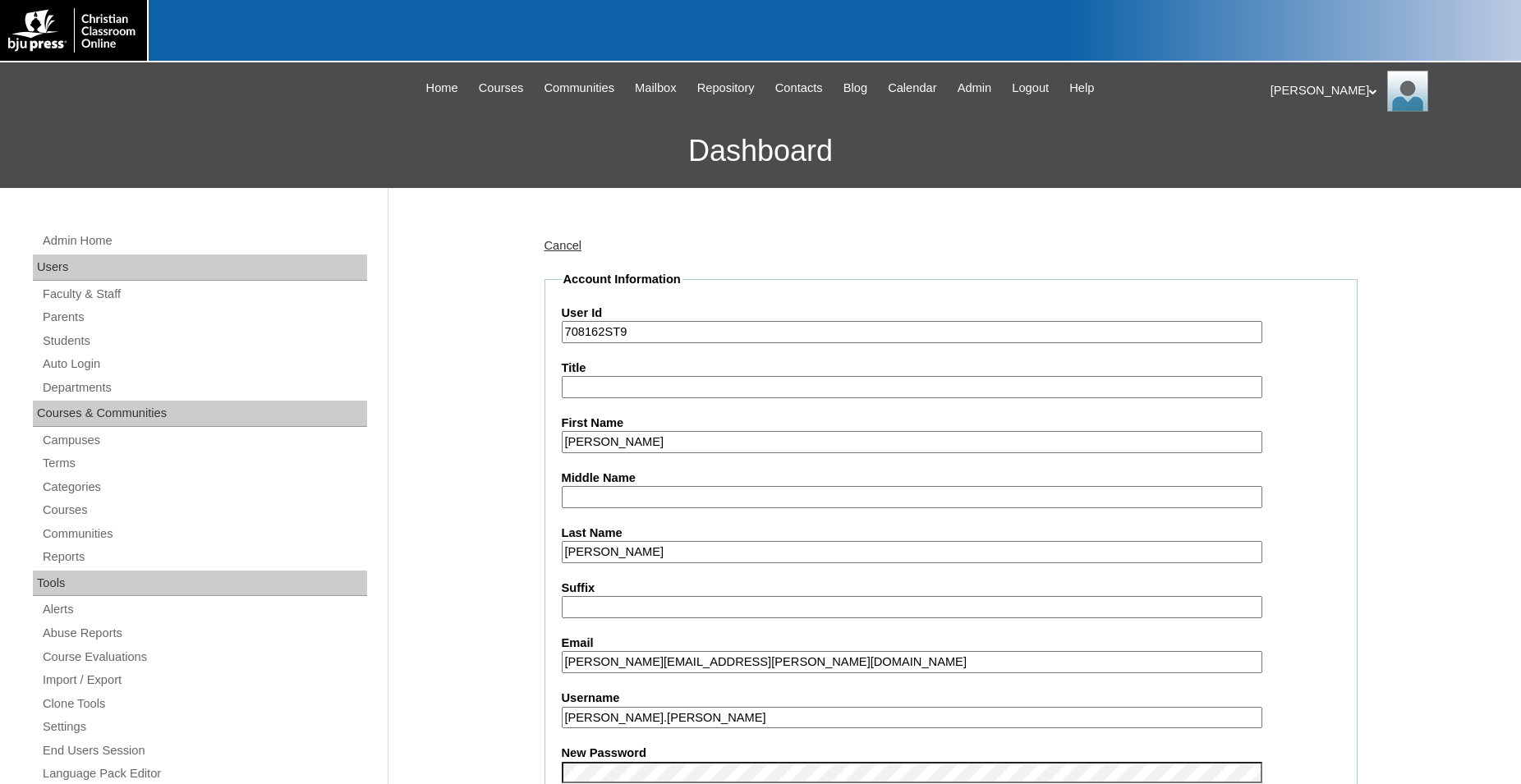
click at [1369, 91] on icon at bounding box center [1373, 91] width 8 height 6
click at [1314, 154] on span "Logout" at bounding box center [1300, 154] width 33 height 12
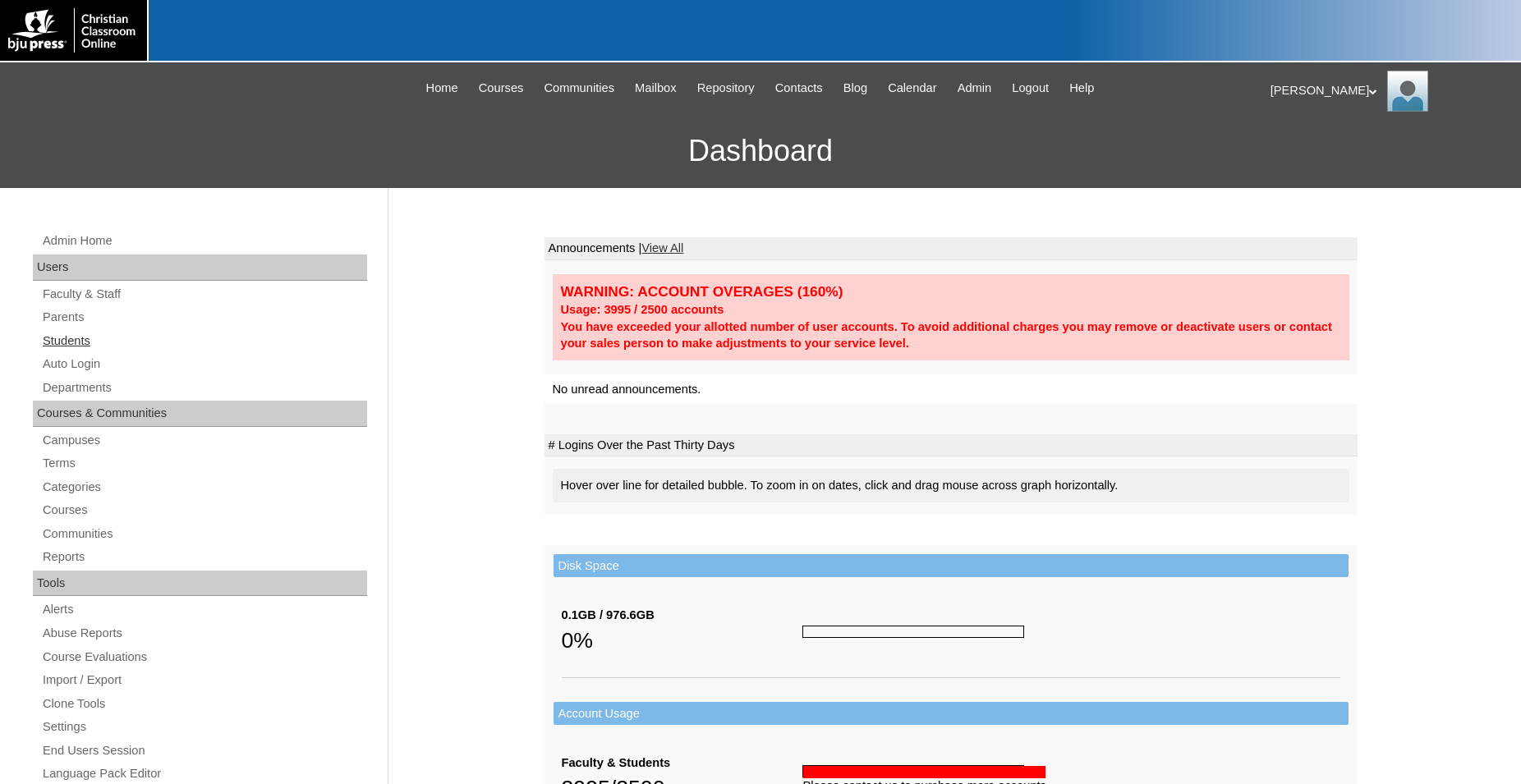
click at [70, 337] on link "Students" at bounding box center [204, 341] width 326 height 21
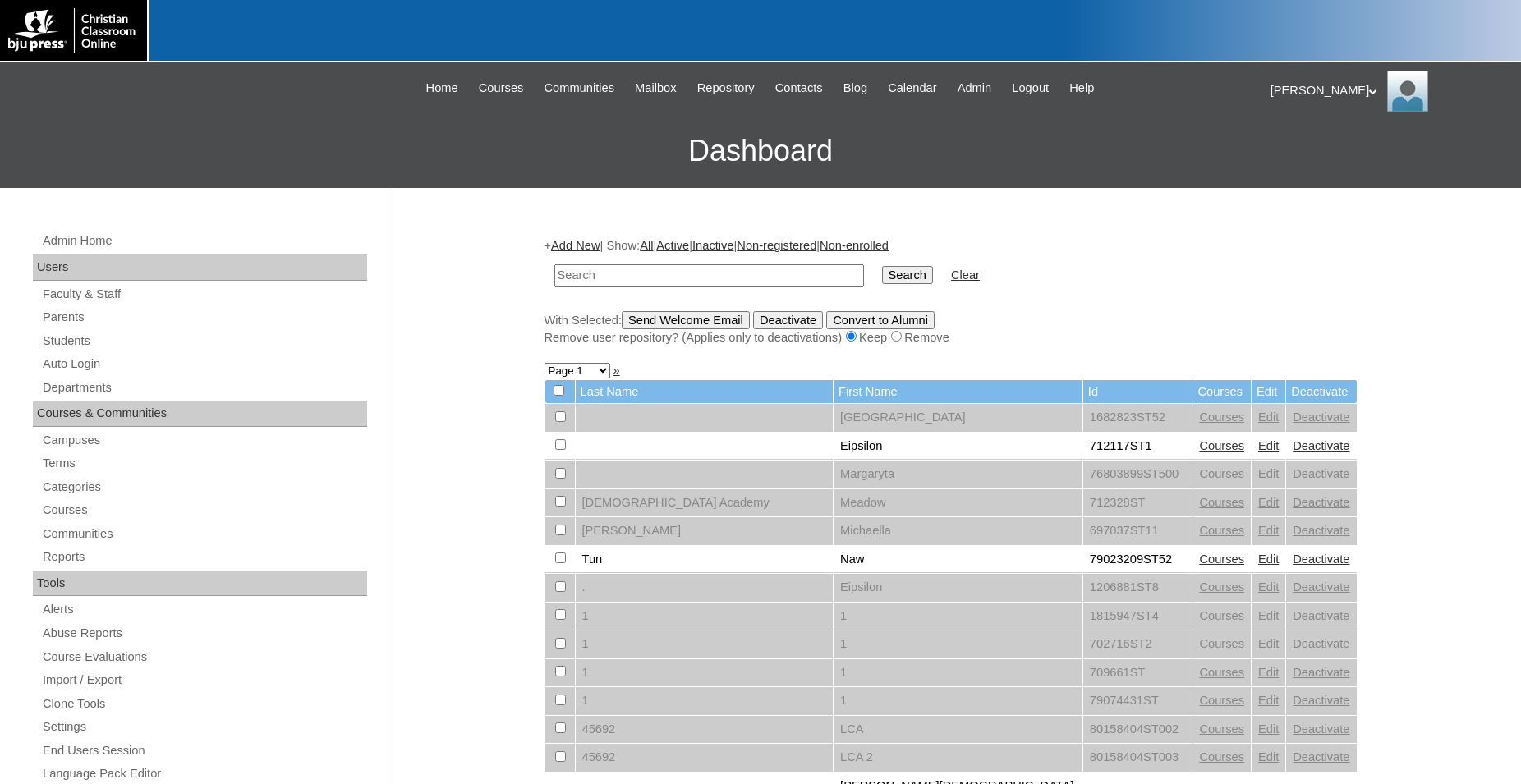
click at [691, 273] on input "text" at bounding box center [709, 275] width 309 height 22
type input "708162"
click at [882, 266] on input "Search" at bounding box center [907, 275] width 51 height 18
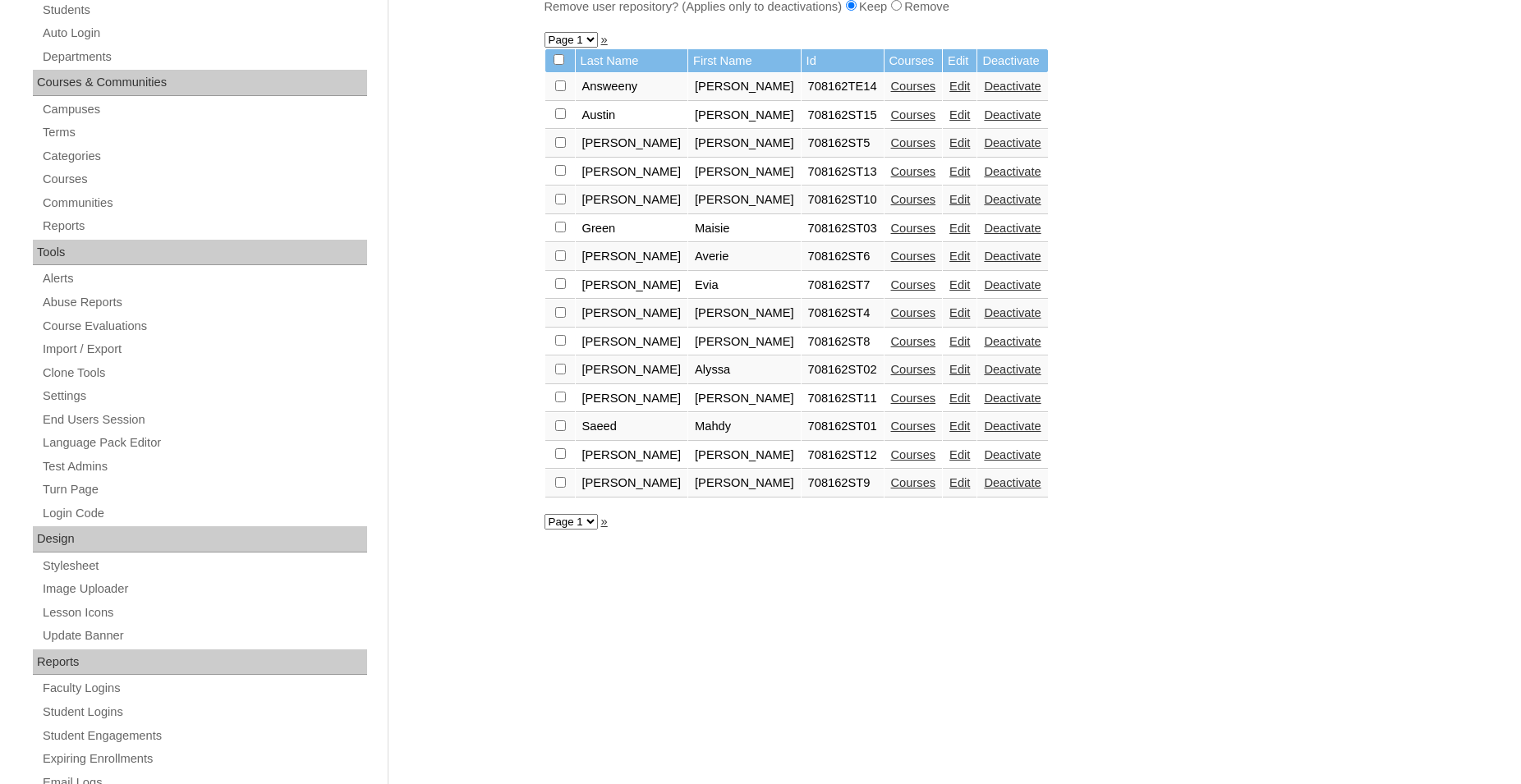
scroll to position [335, 0]
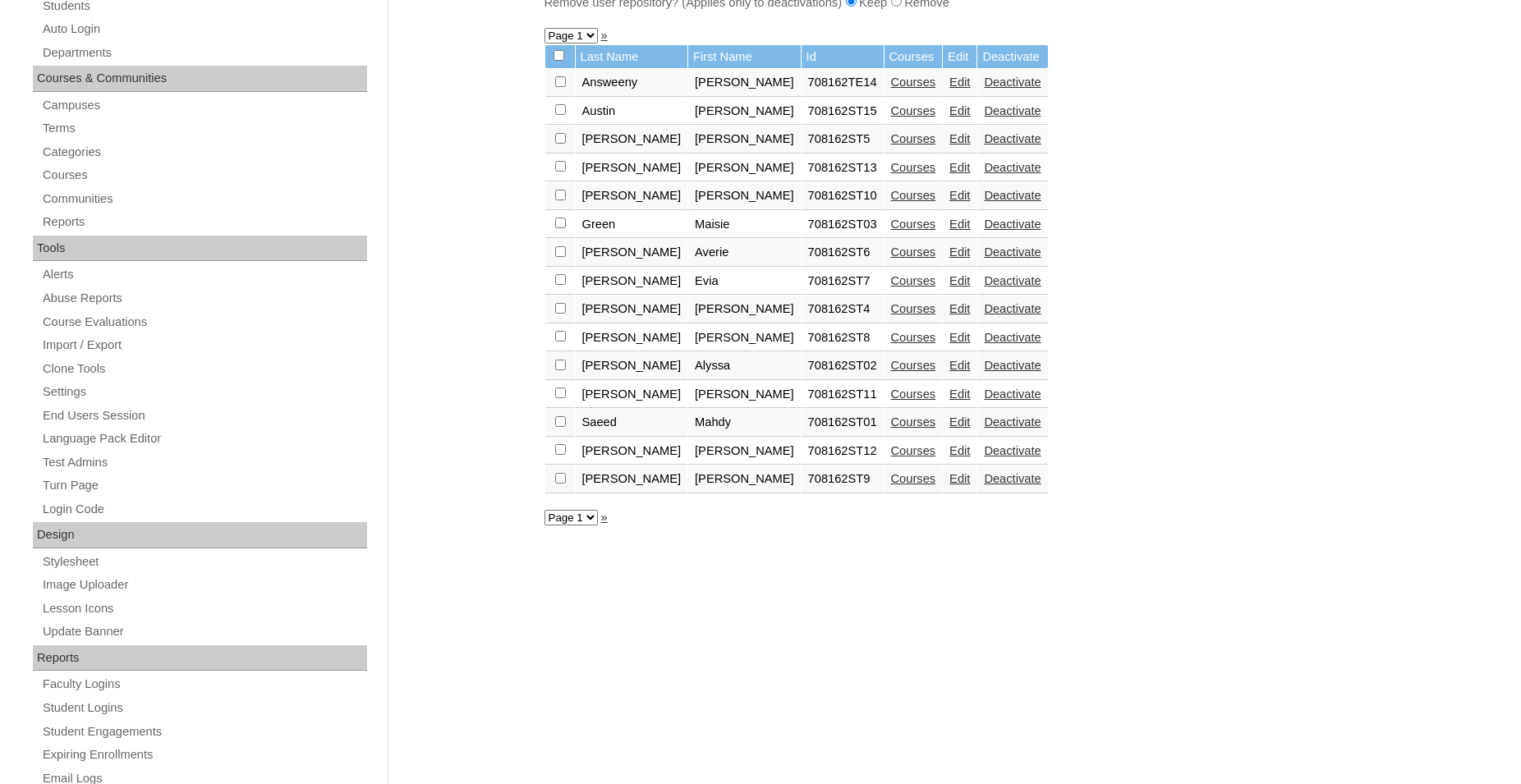
click at [949, 485] on link "Edit" at bounding box center [959, 479] width 21 height 13
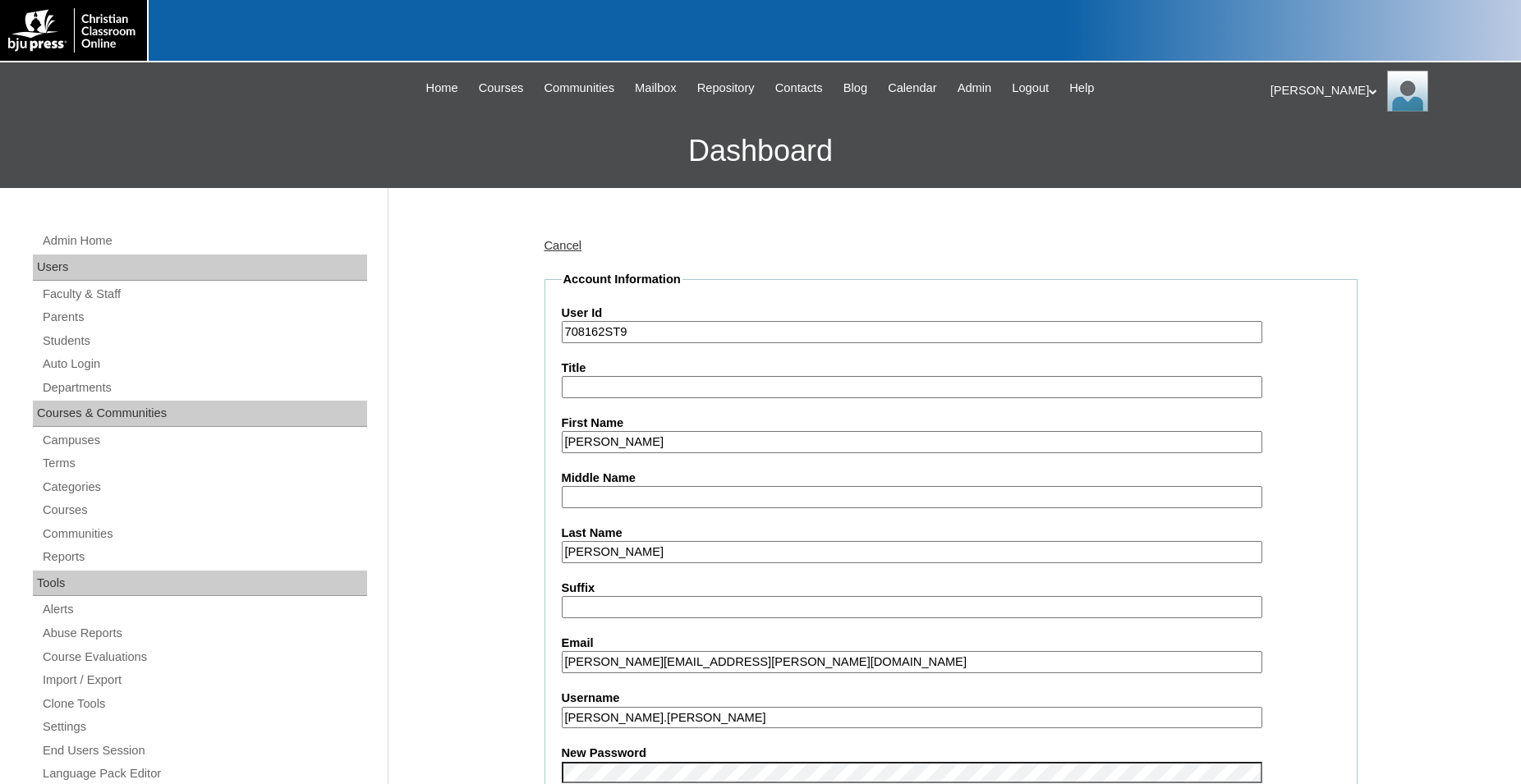
drag, startPoint x: 745, startPoint y: 662, endPoint x: 517, endPoint y: 669, distance: 228.1
drag, startPoint x: 670, startPoint y: 338, endPoint x: 487, endPoint y: 340, distance: 183.0
click at [562, 337] on input "708162ST9" at bounding box center [911, 332] width 701 height 22
type input "702716"
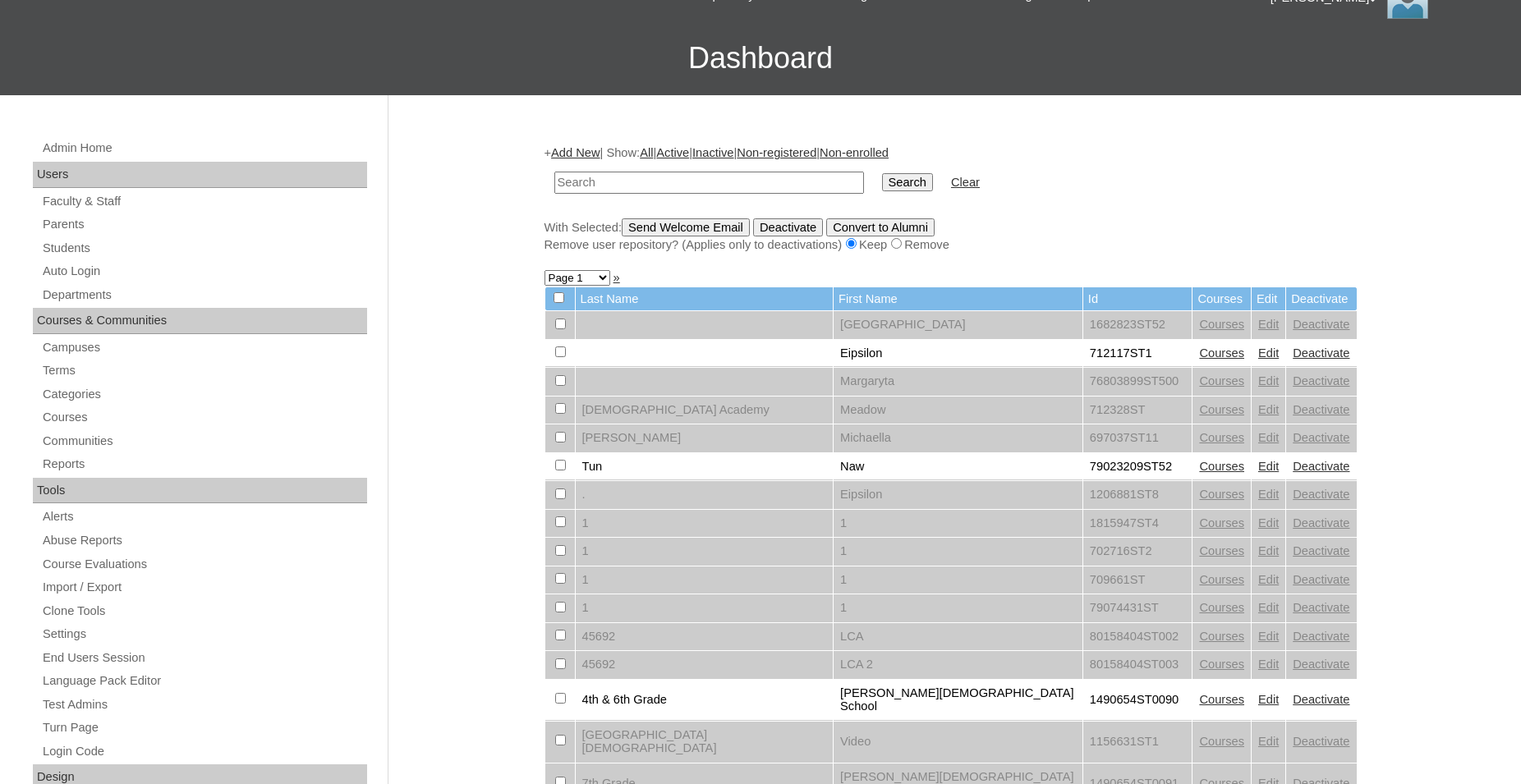
scroll to position [84, 0]
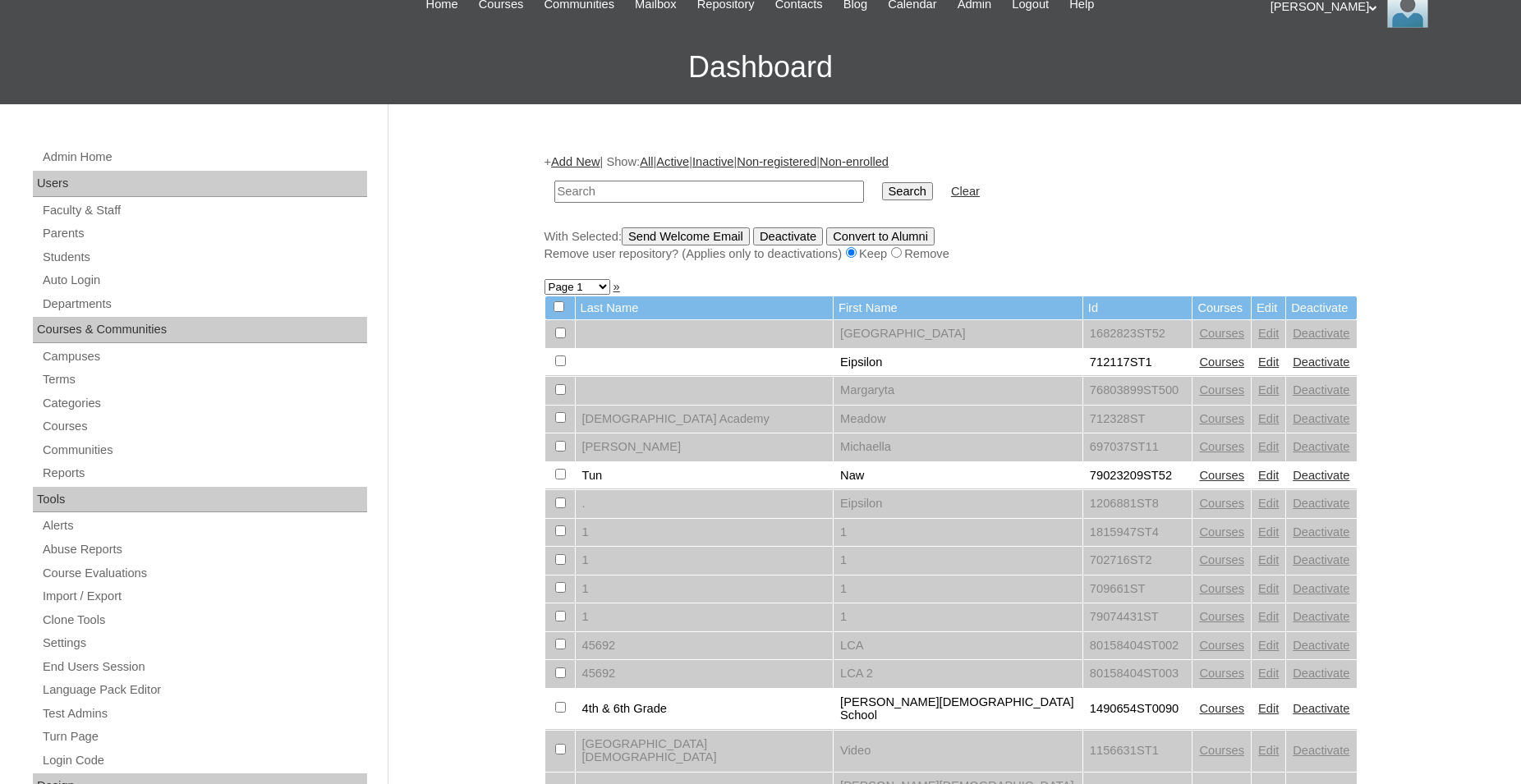
click at [682, 194] on input "text" at bounding box center [709, 191] width 309 height 22
type input "702716"
click at [882, 182] on input "Search" at bounding box center [907, 191] width 51 height 18
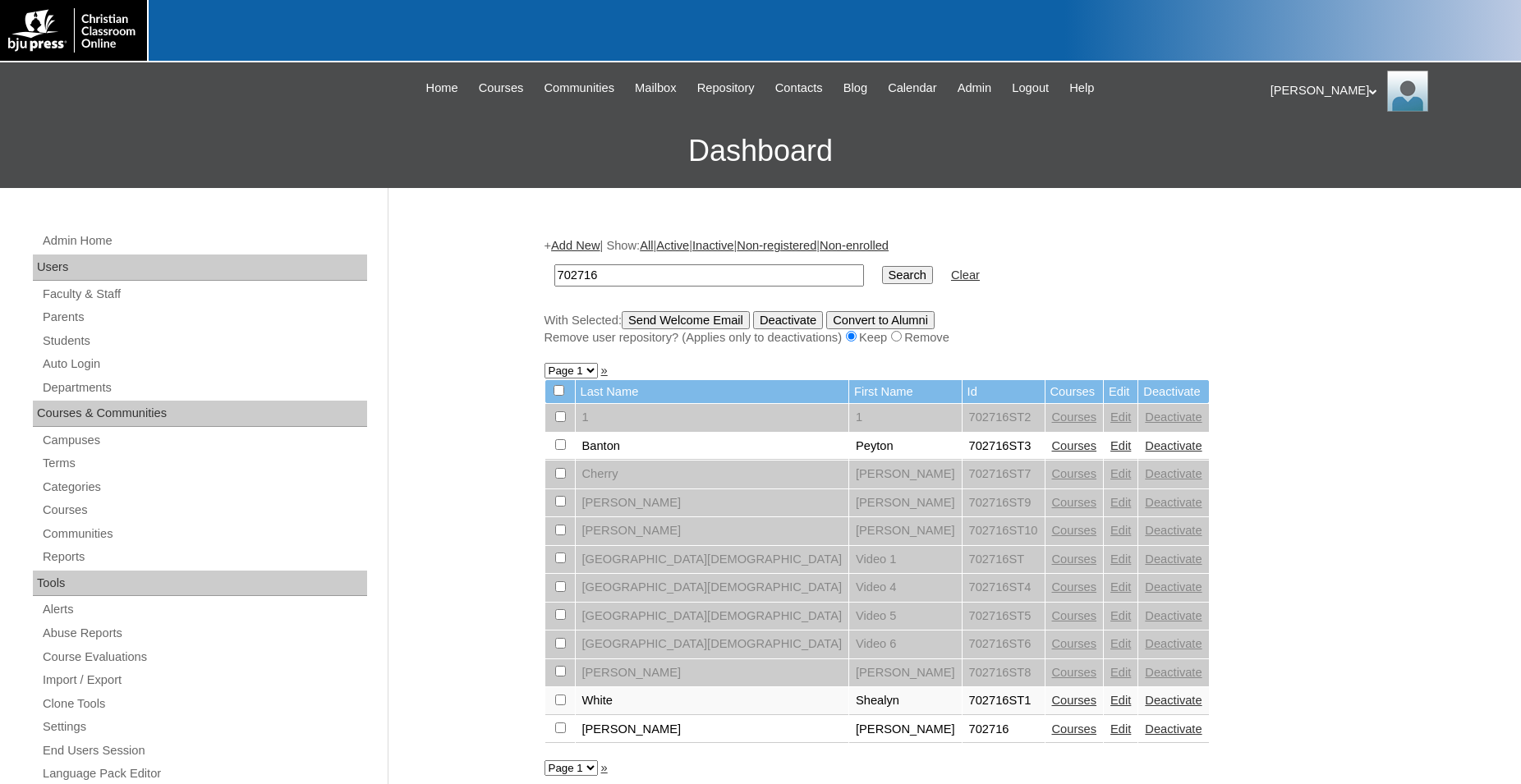
click at [1052, 452] on link "Courses" at bounding box center [1074, 446] width 45 height 13
click at [1052, 707] on link "Courses" at bounding box center [1074, 700] width 45 height 13
click at [1052, 736] on link "Courses" at bounding box center [1074, 729] width 45 height 13
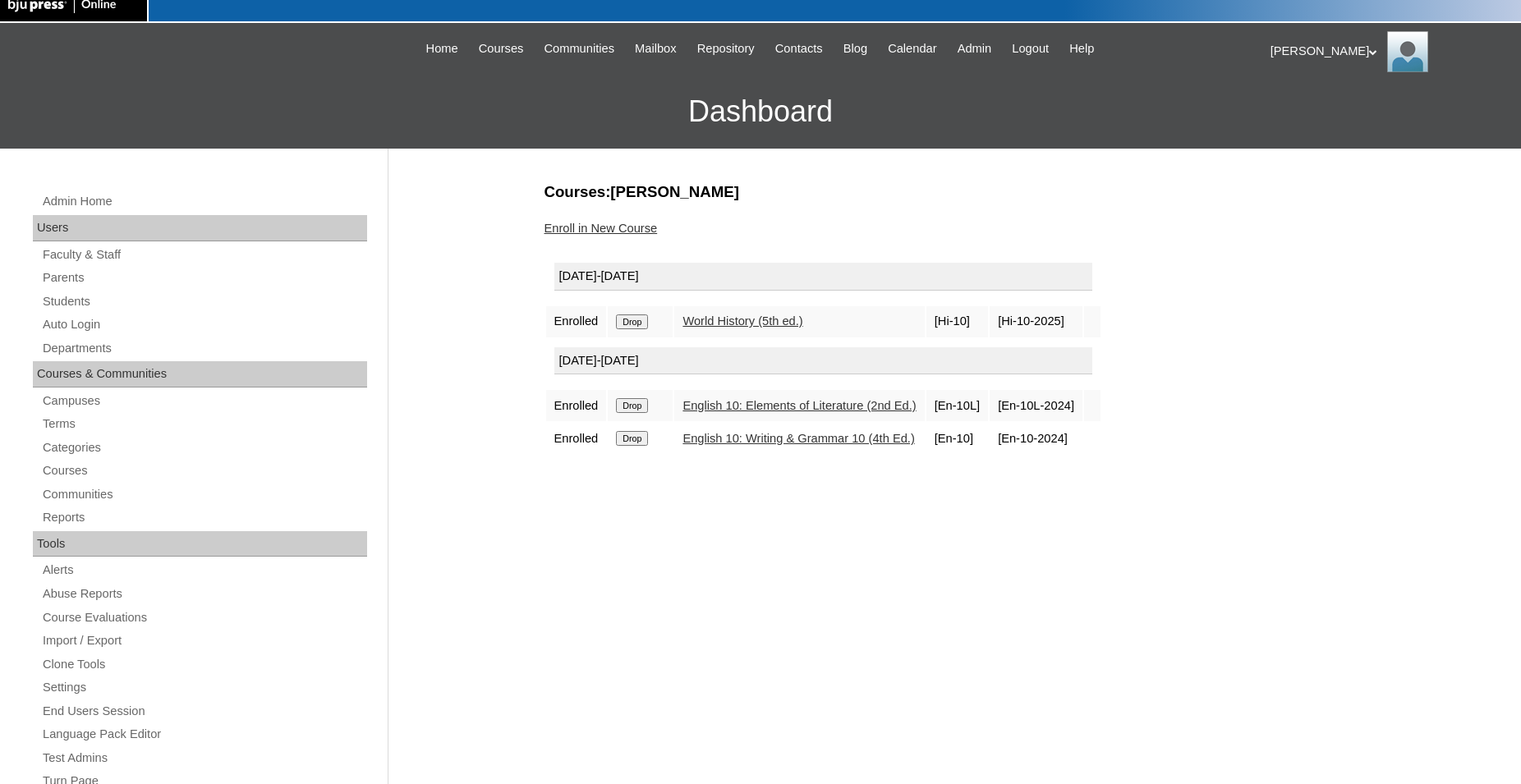
scroll to position [84, 0]
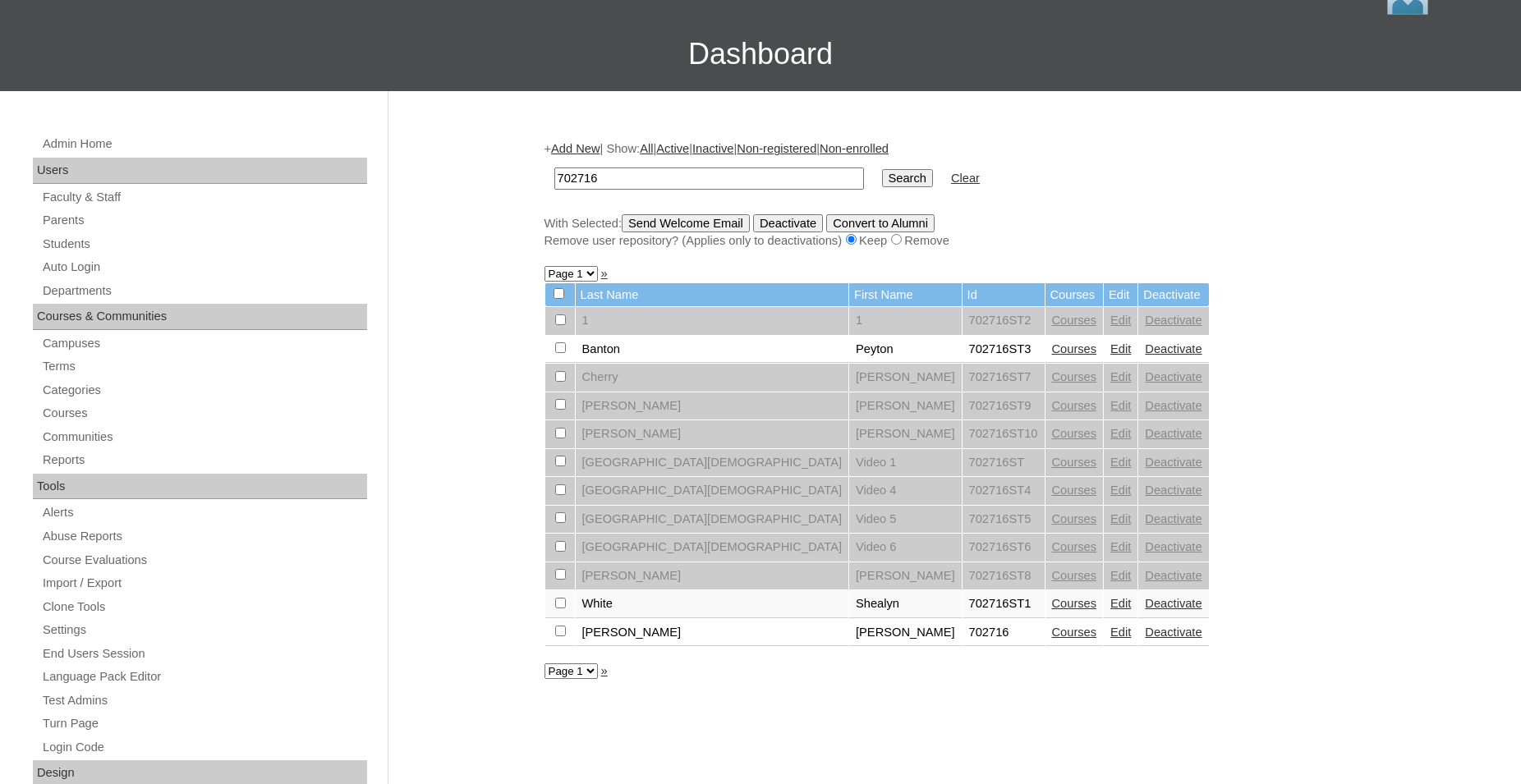
scroll to position [168, 0]
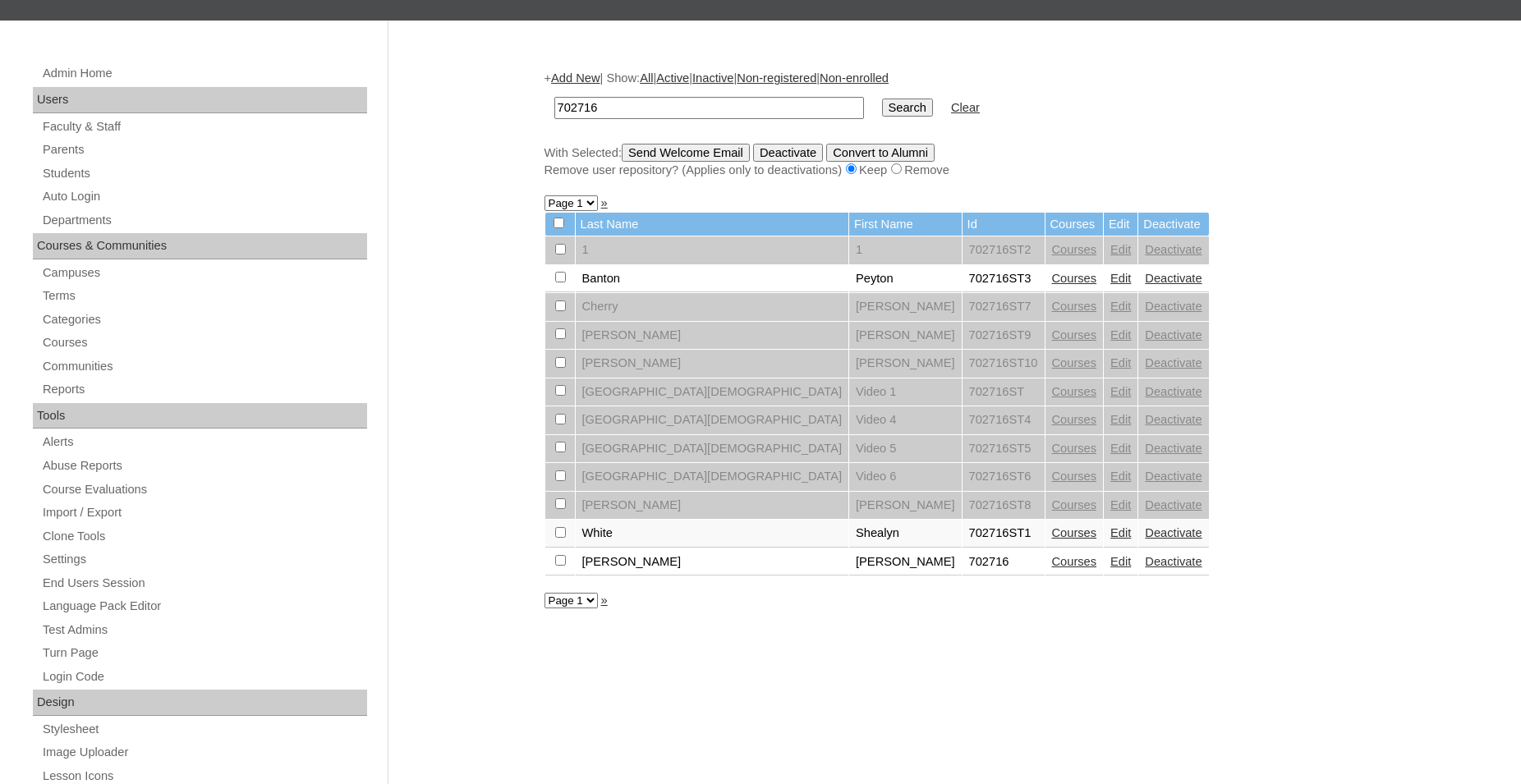
click at [1052, 568] on link "Courses" at bounding box center [1074, 562] width 45 height 13
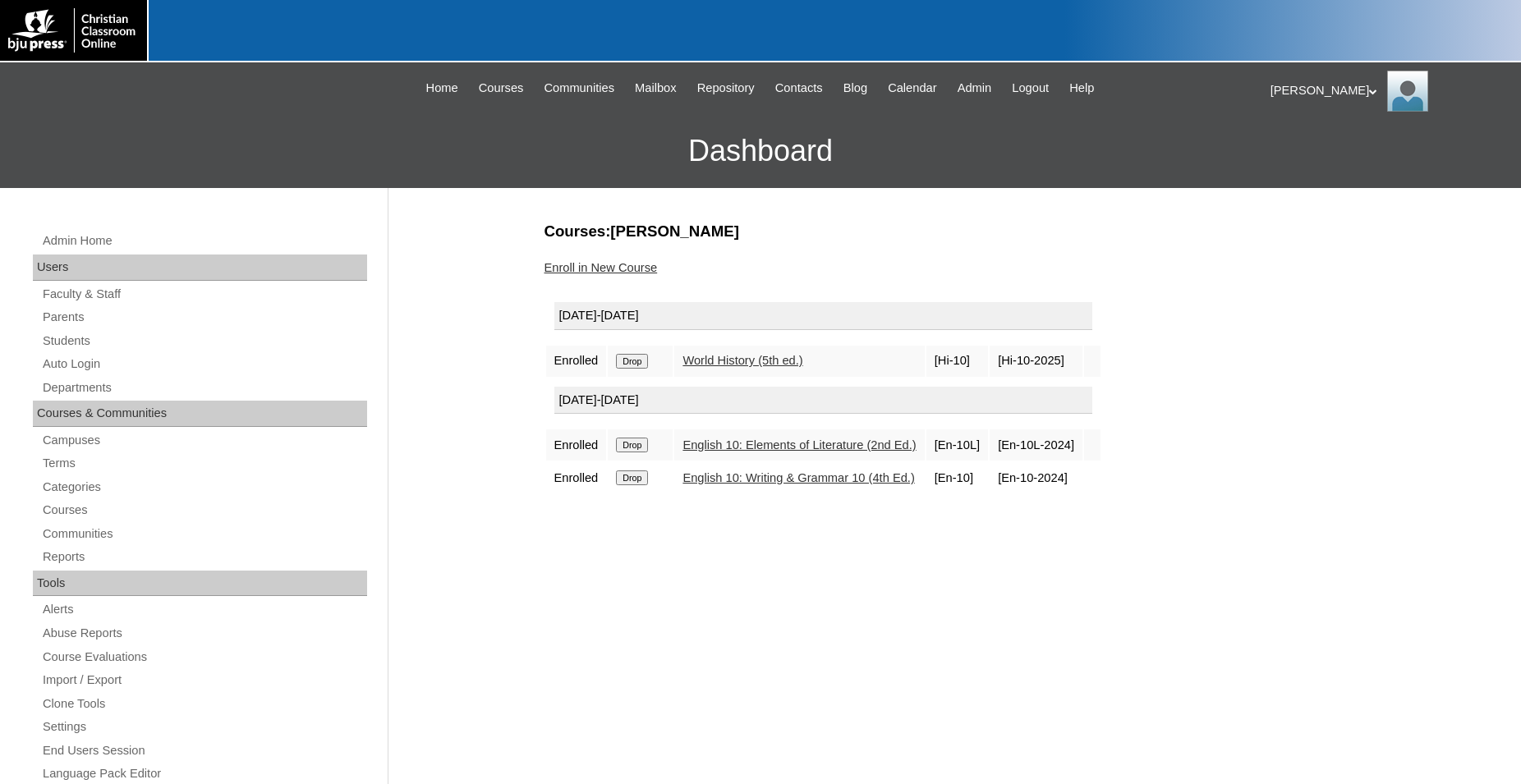
click at [635, 360] on input "Drop" at bounding box center [632, 361] width 32 height 15
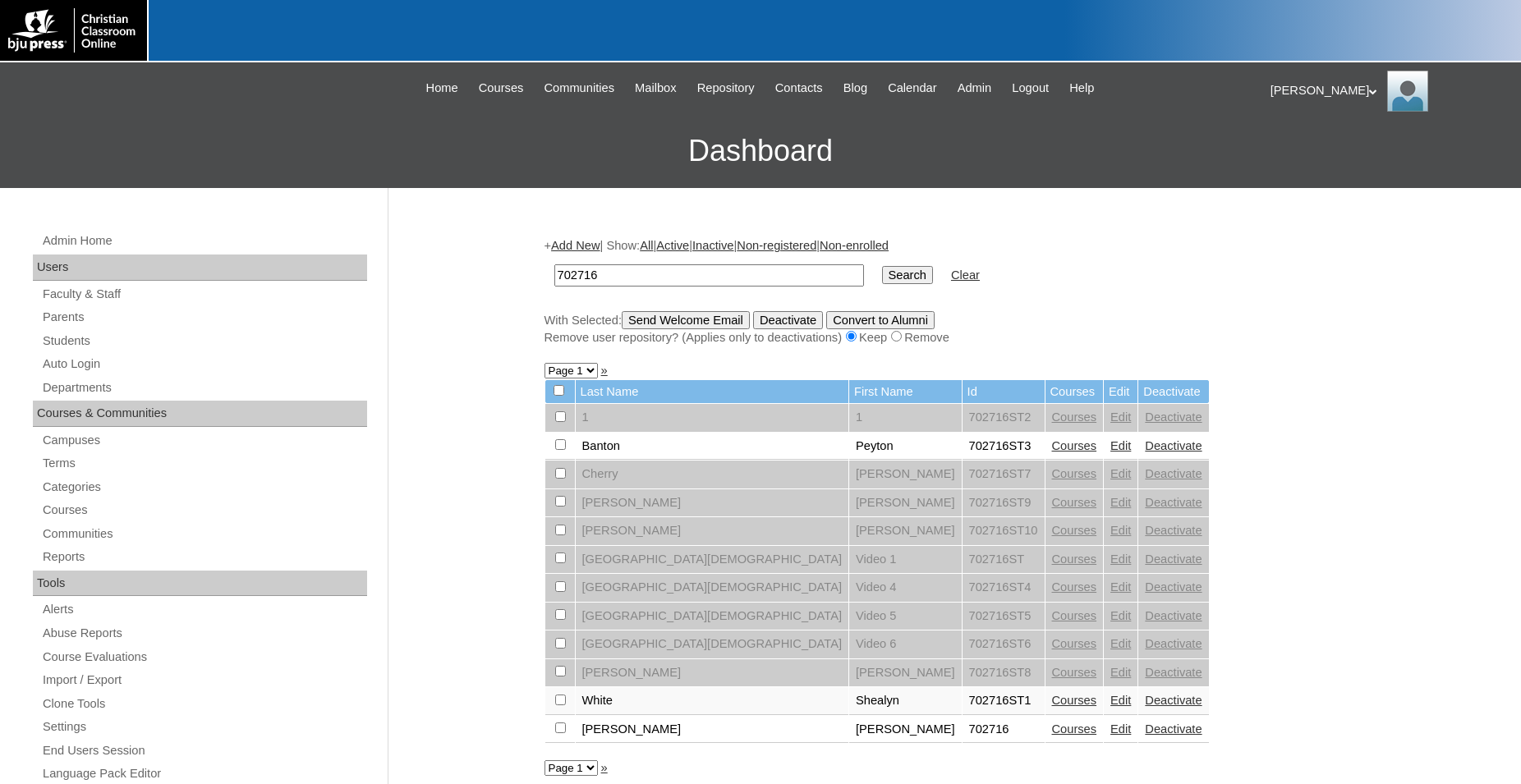
scroll to position [168, 0]
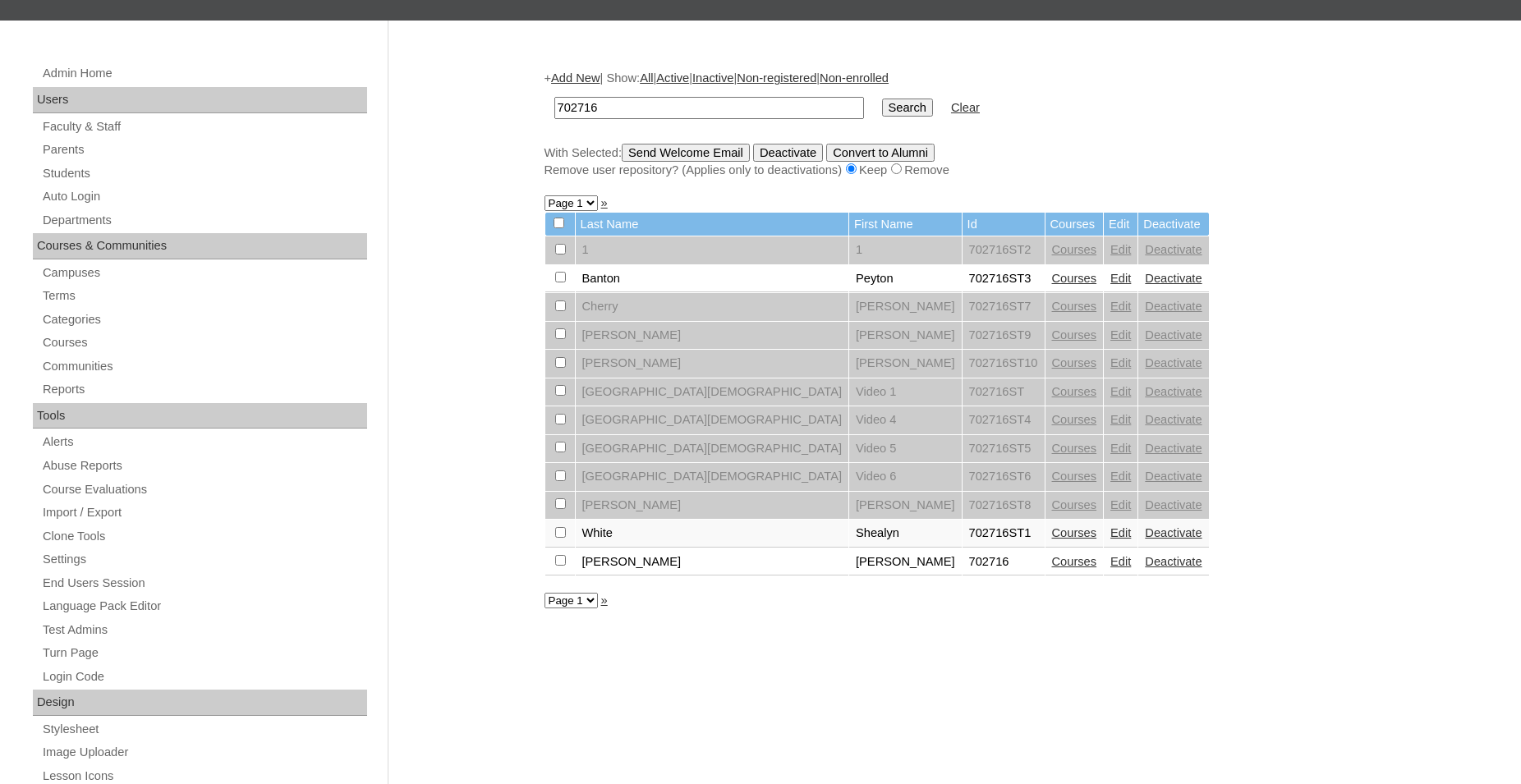
click at [1110, 568] on link "Edit" at bounding box center [1120, 562] width 21 height 13
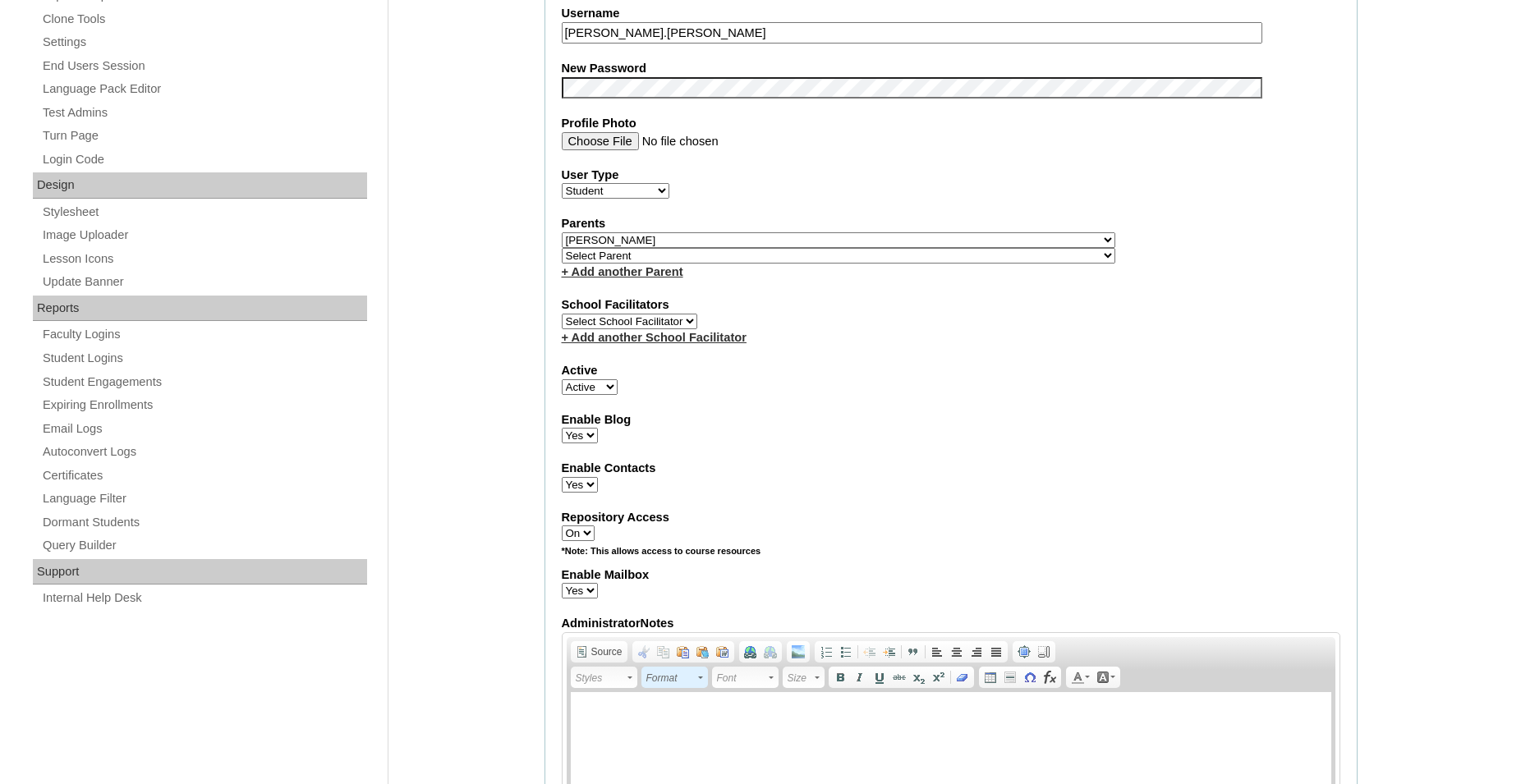
scroll to position [753, 0]
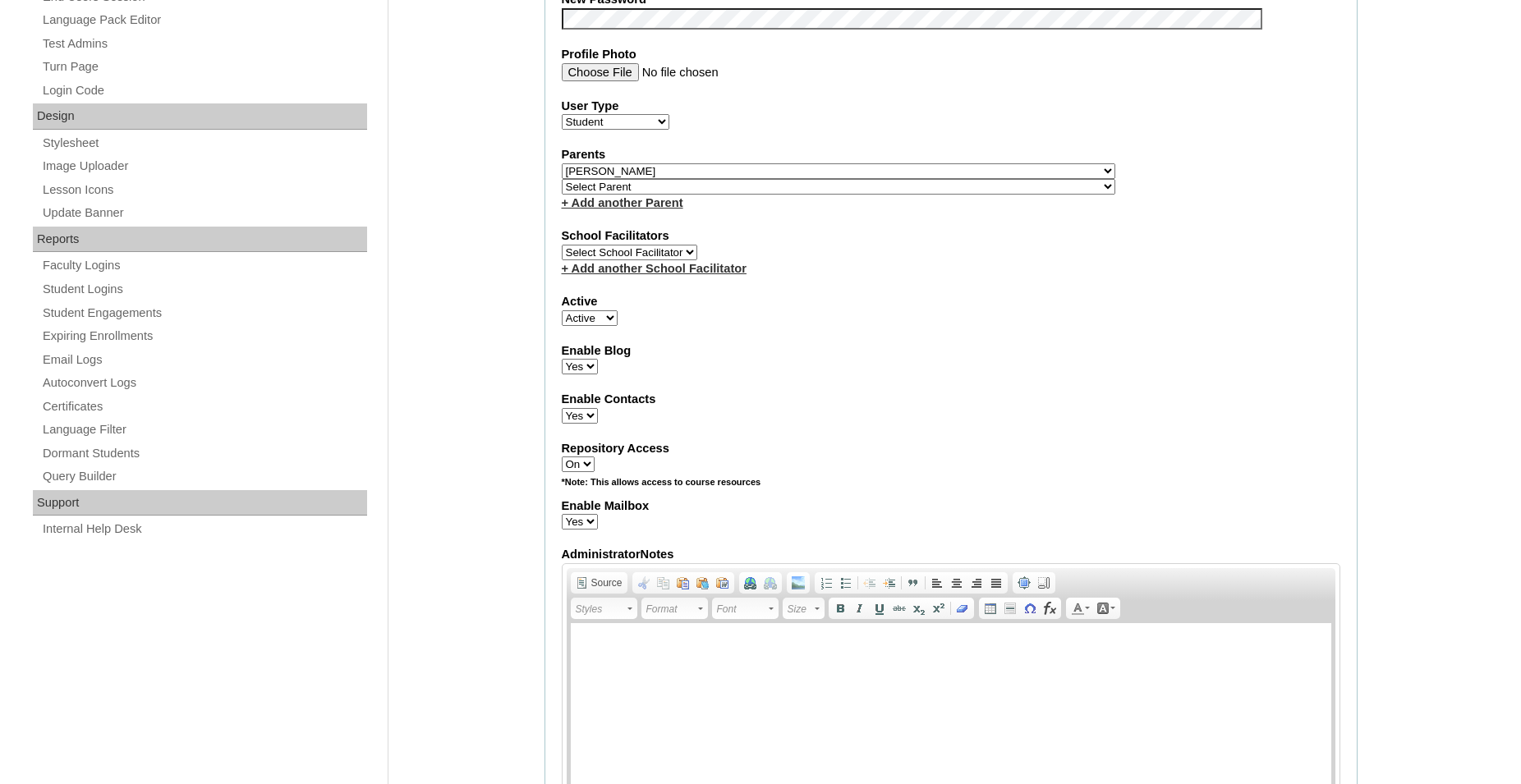
click at [562, 310] on select "Active Inactive" at bounding box center [590, 318] width 56 height 16
select select "0"
click option "Inactive" at bounding box center [0, 0] width 0 height 0
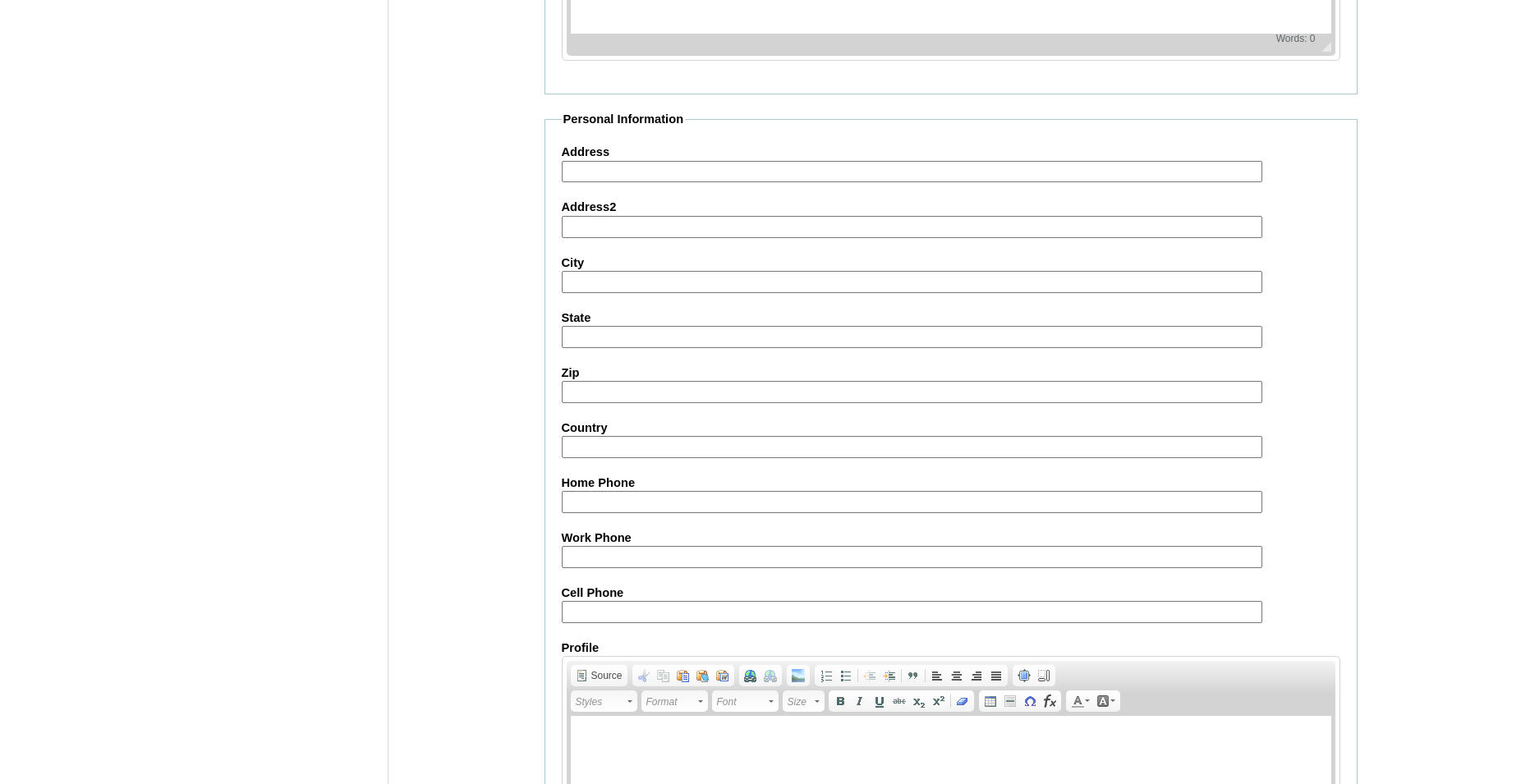
scroll to position [1747, 0]
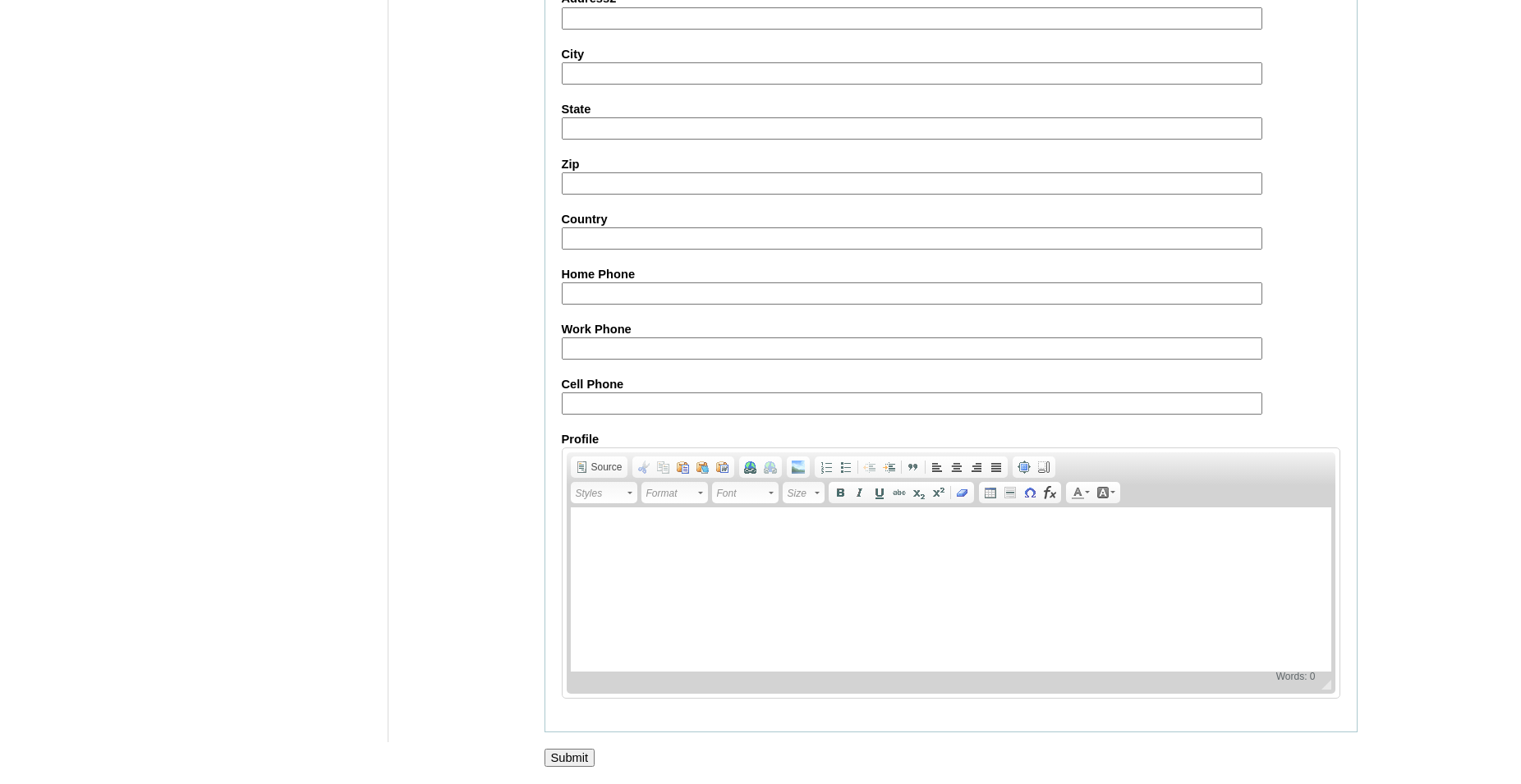
click at [569, 756] on input "Submit" at bounding box center [570, 758] width 51 height 18
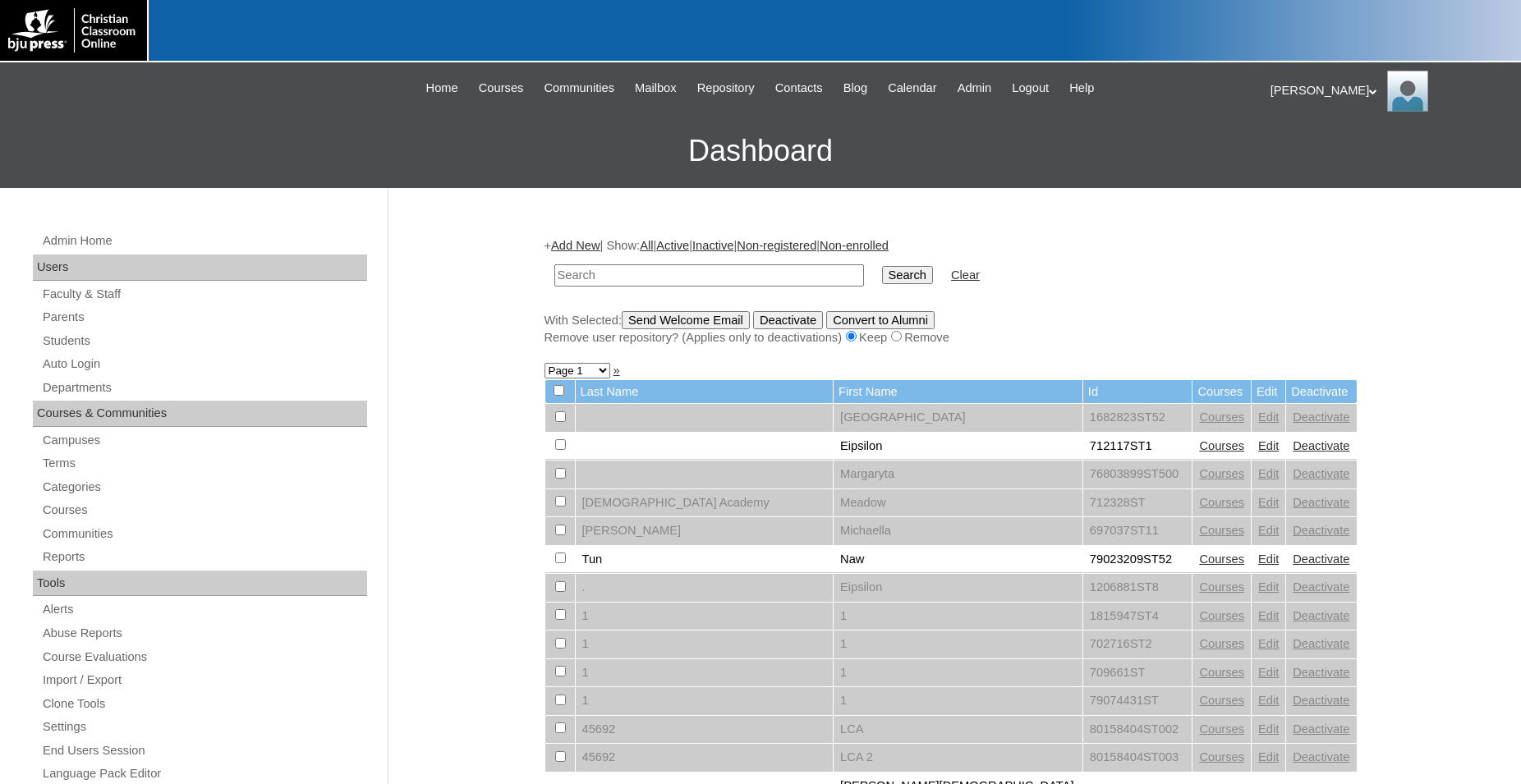
click at [751, 275] on input "text" at bounding box center [709, 275] width 309 height 22
type input "702716"
click at [882, 266] on input "Search" at bounding box center [907, 275] width 51 height 18
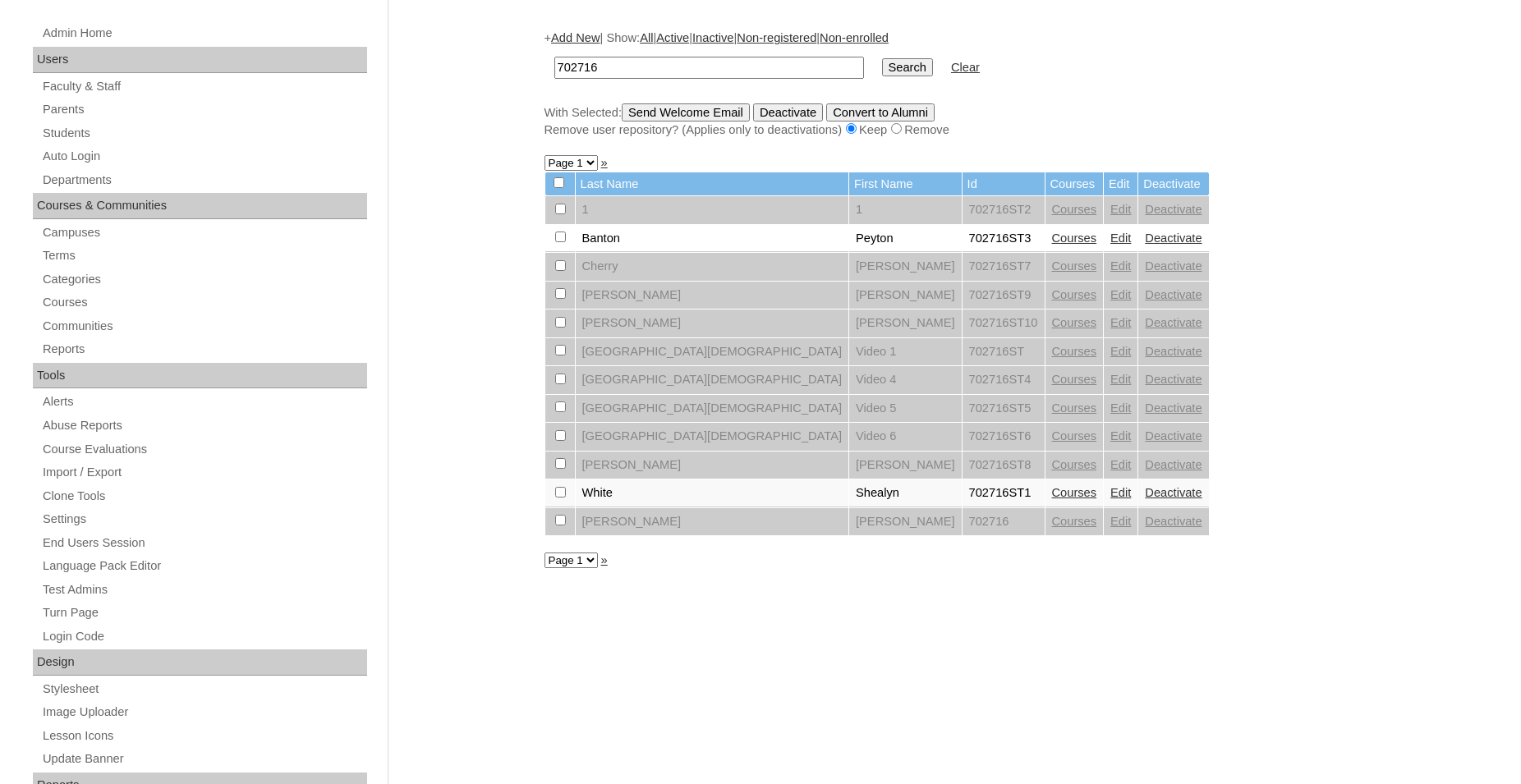
scroll to position [251, 0]
